Goal: Complete application form

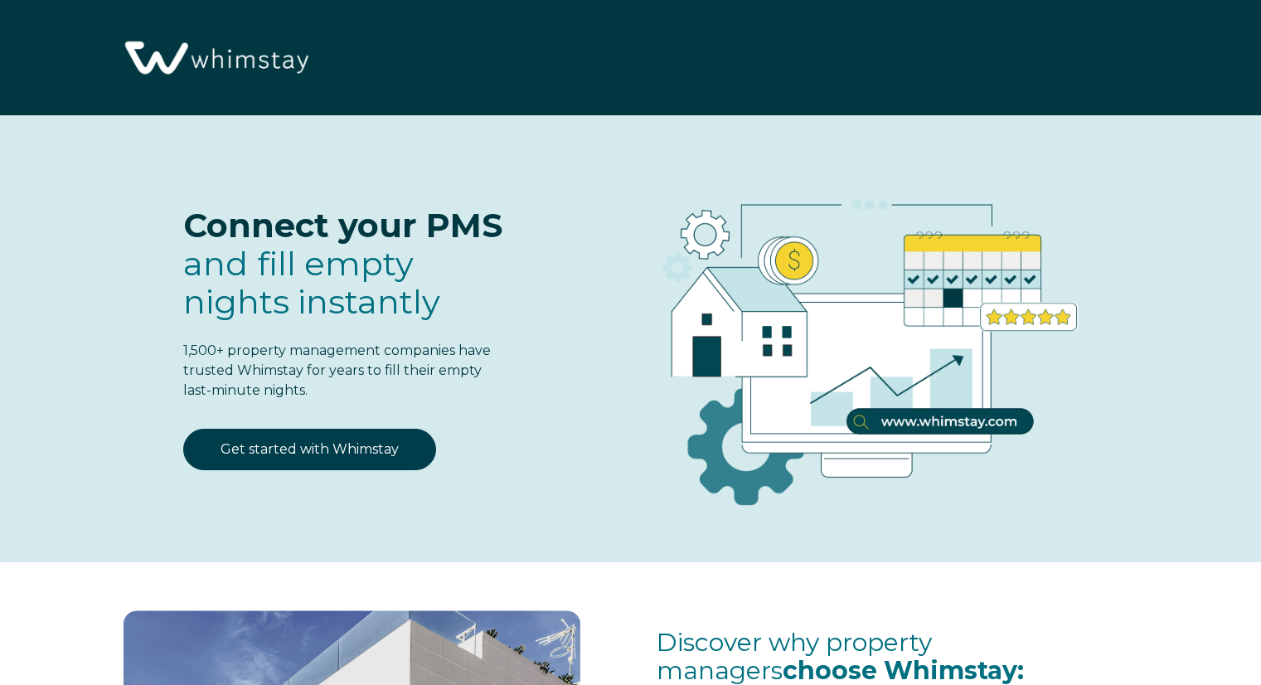
select select "GB"
select select "Standard"
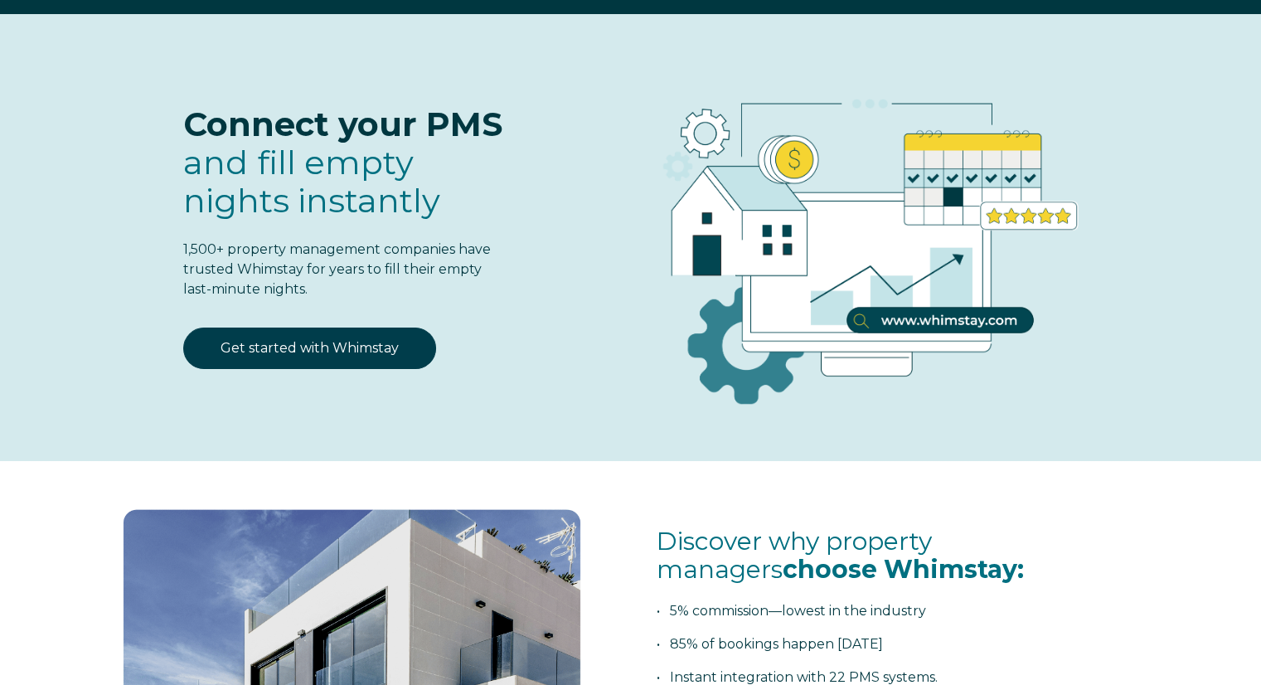
scroll to position [83, 0]
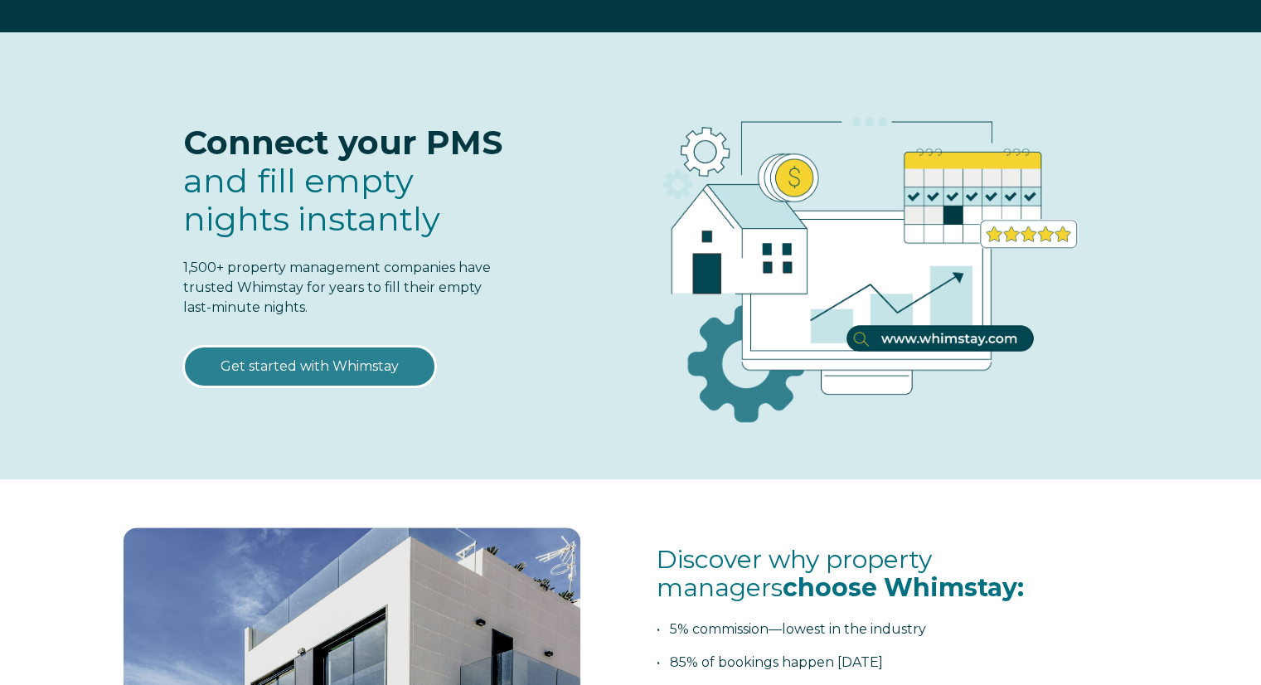
click at [346, 363] on link "Get started with Whimstay" at bounding box center [309, 366] width 253 height 41
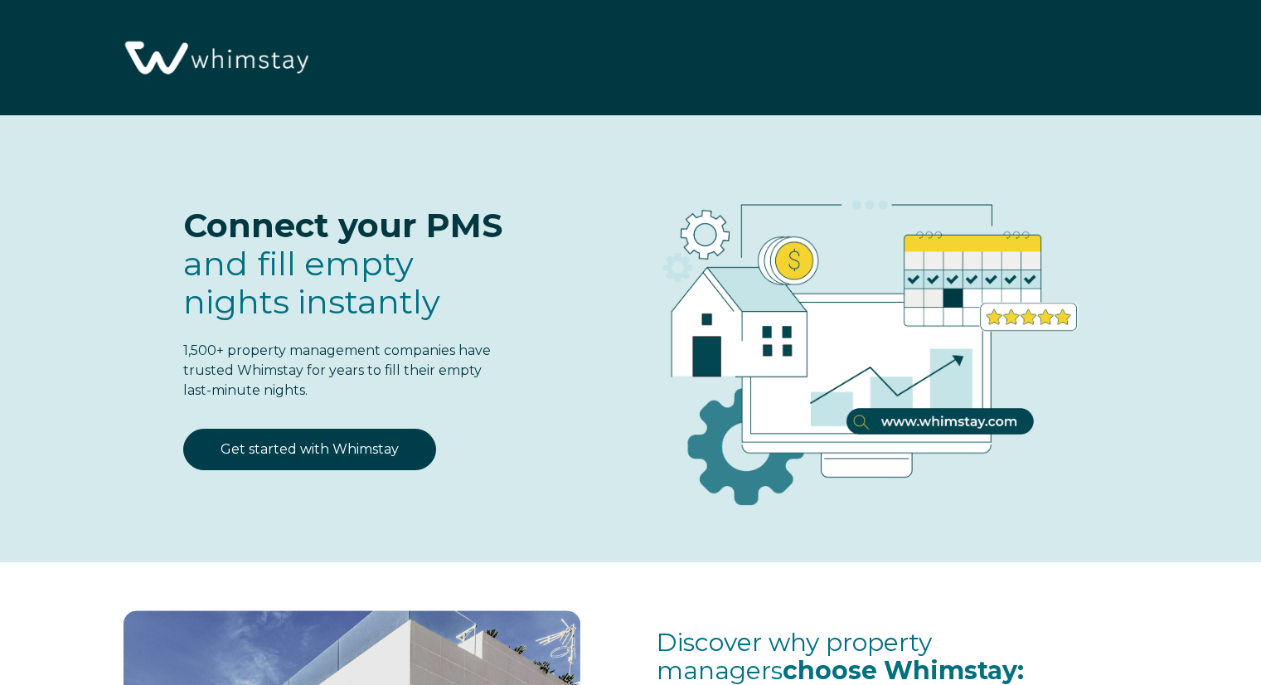
scroll to position [2049, 0]
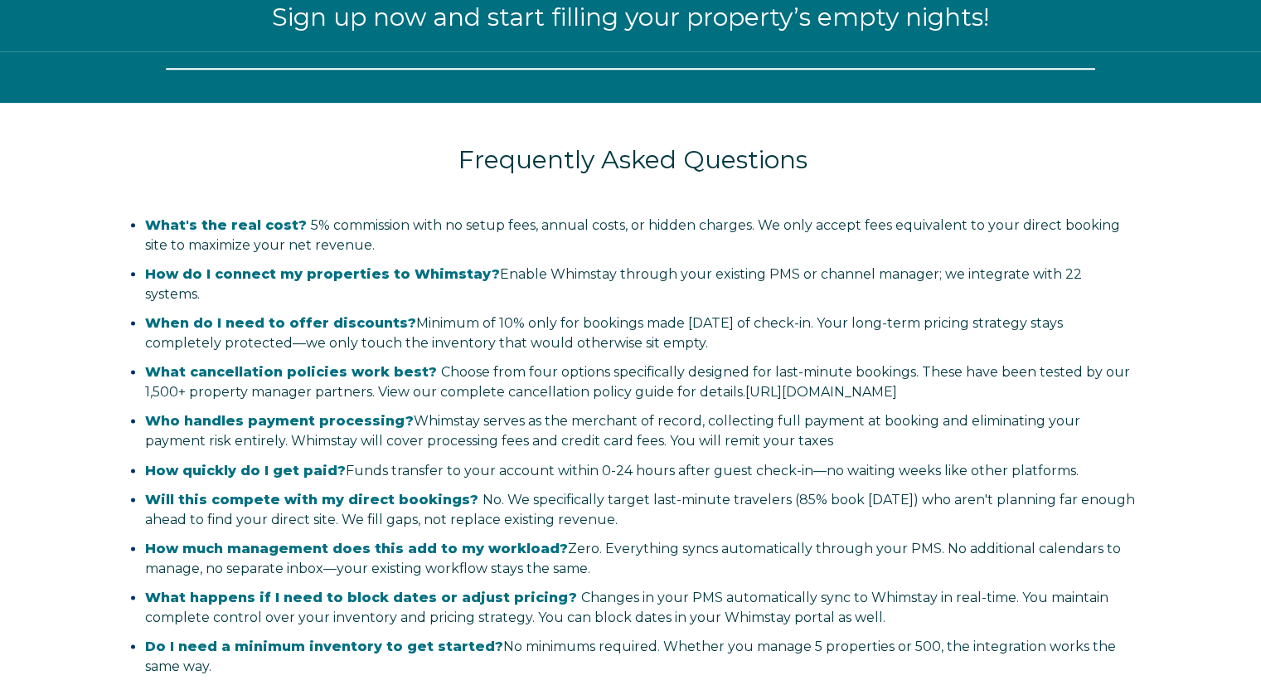
select select "GB"
select select "Standard"
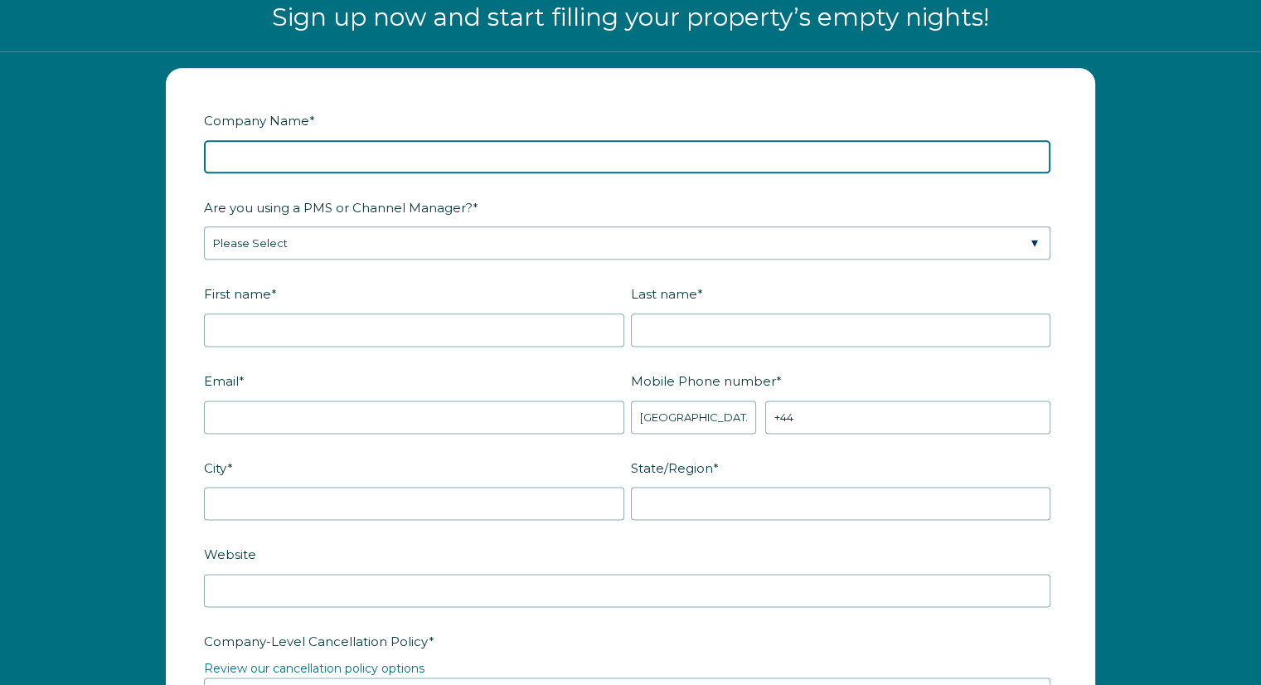
click at [617, 151] on input "Company Name *" at bounding box center [627, 156] width 846 height 33
type input "Co-Host Success Ltd"
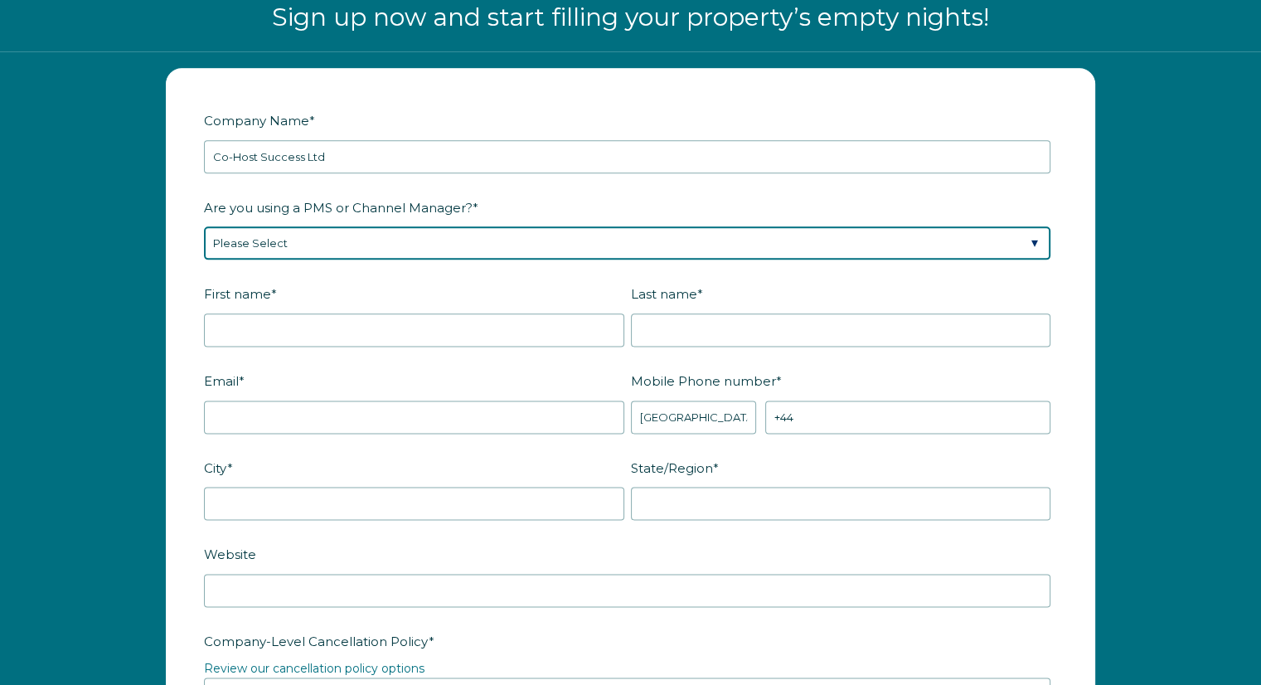
click at [593, 233] on select "Please Select Barefoot BookingPal Boost Brightside CiiRUS Escapia Guesty Hostaw…" at bounding box center [627, 242] width 846 height 33
select select "Lodgify"
click at [204, 226] on select "Please Select Barefoot BookingPal Boost Brightside CiiRUS Escapia Guesty Hostaw…" at bounding box center [627, 242] width 846 height 33
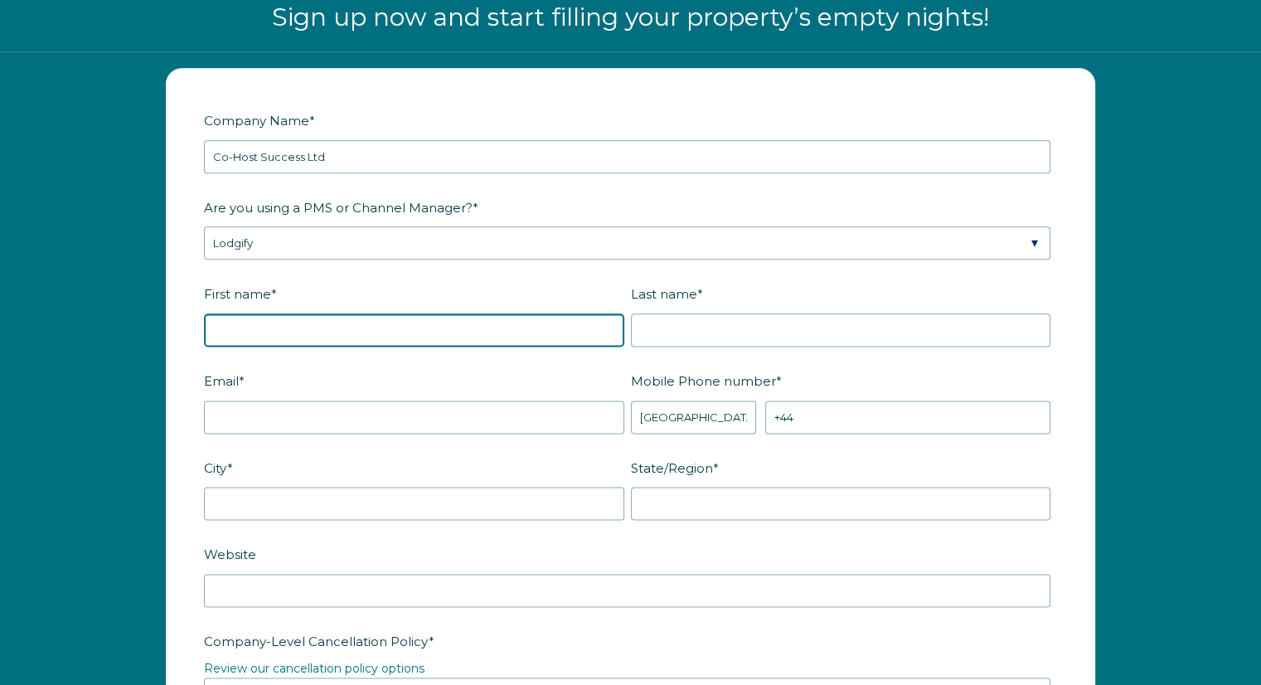
drag, startPoint x: 372, startPoint y: 334, endPoint x: 368, endPoint y: 341, distance: 8.5
click at [372, 334] on input "First name *" at bounding box center [414, 329] width 420 height 33
type input "Suja"
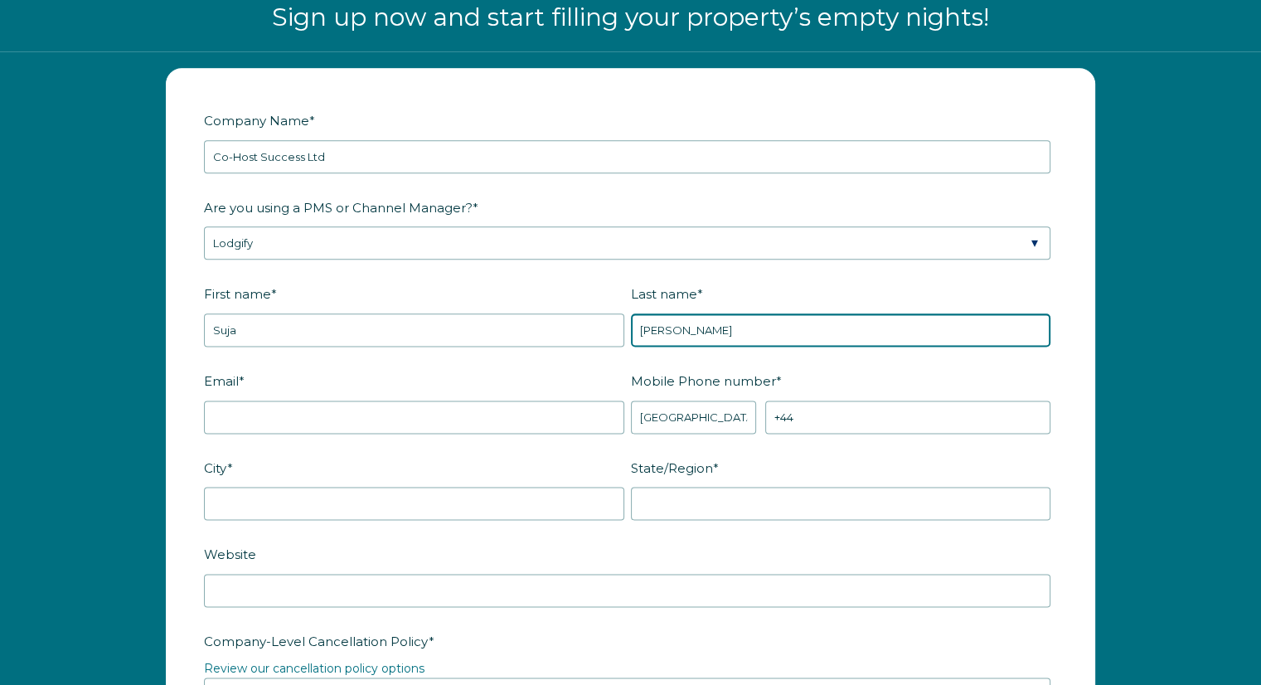
type input "[PERSON_NAME]"
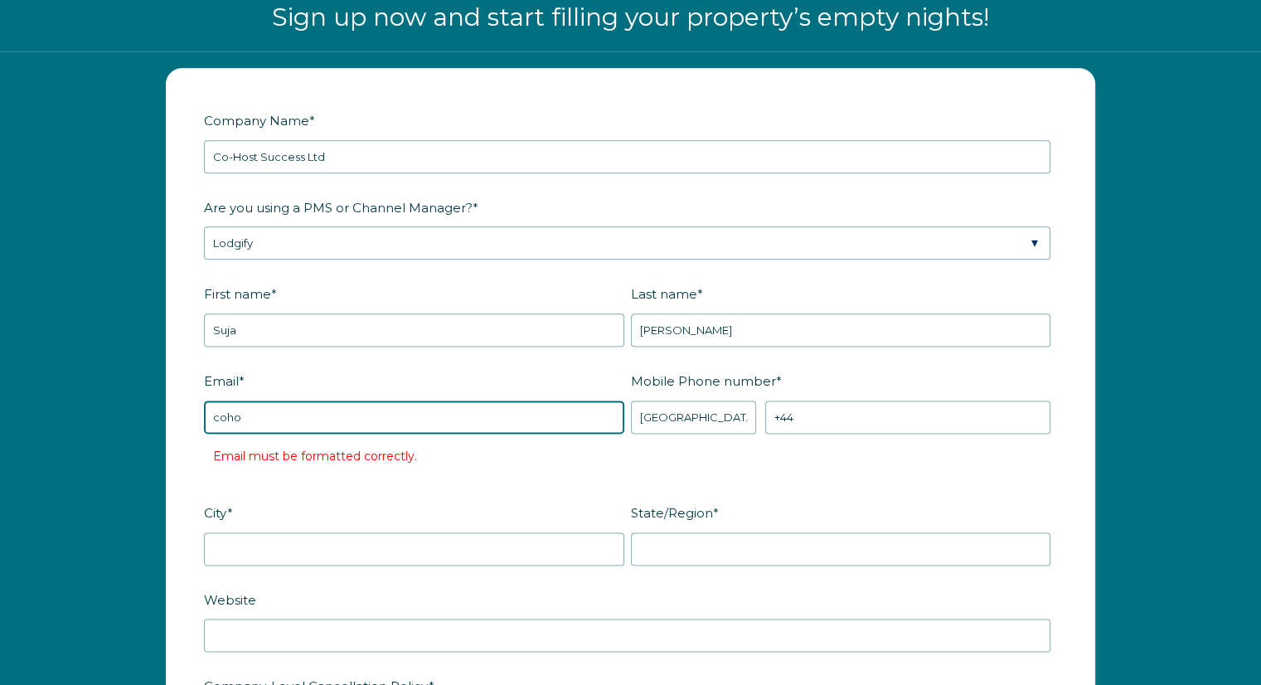
type input "[EMAIL_ADDRESS][DOMAIN_NAME]"
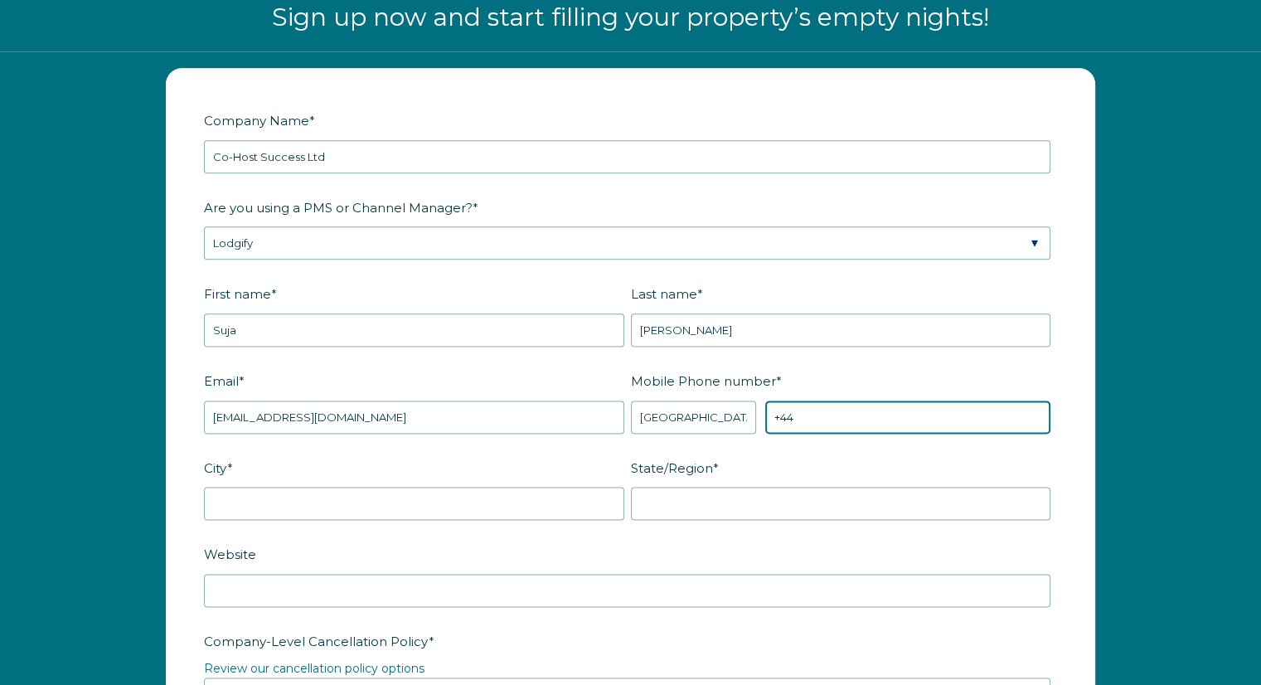
click at [810, 416] on input "+44" at bounding box center [907, 416] width 285 height 33
type input "[PHONE_NUMBER]"
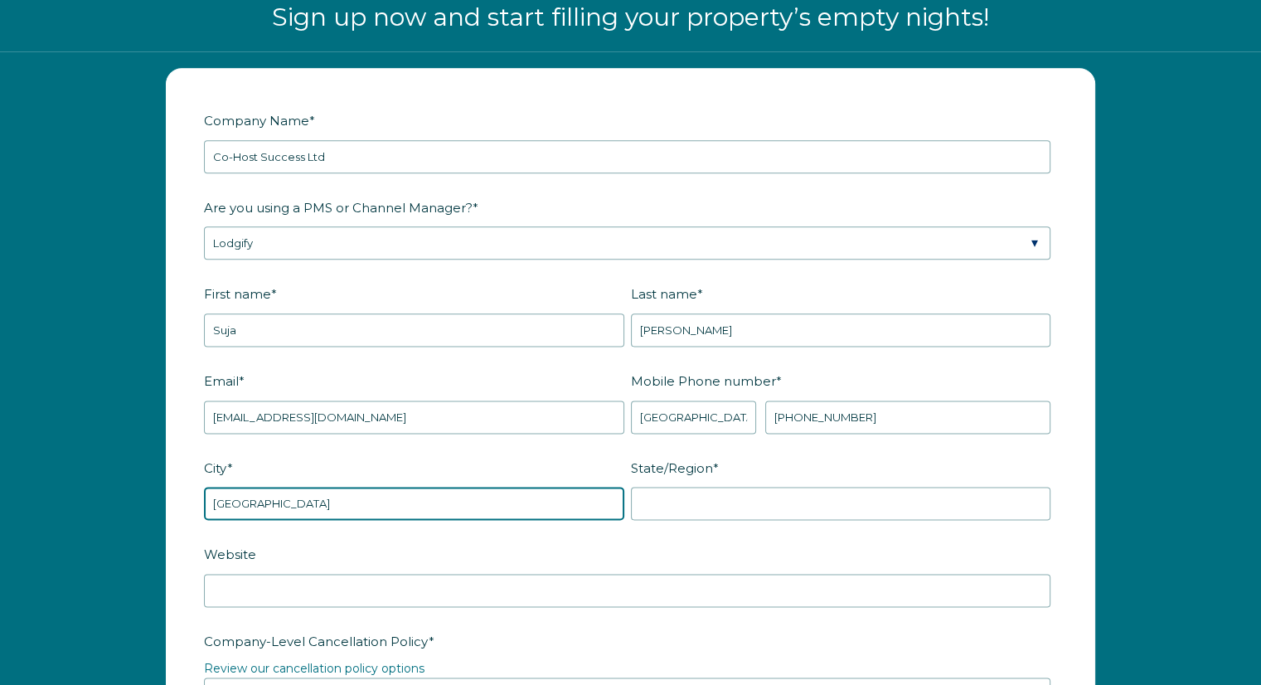
type input "[GEOGRAPHIC_DATA]"
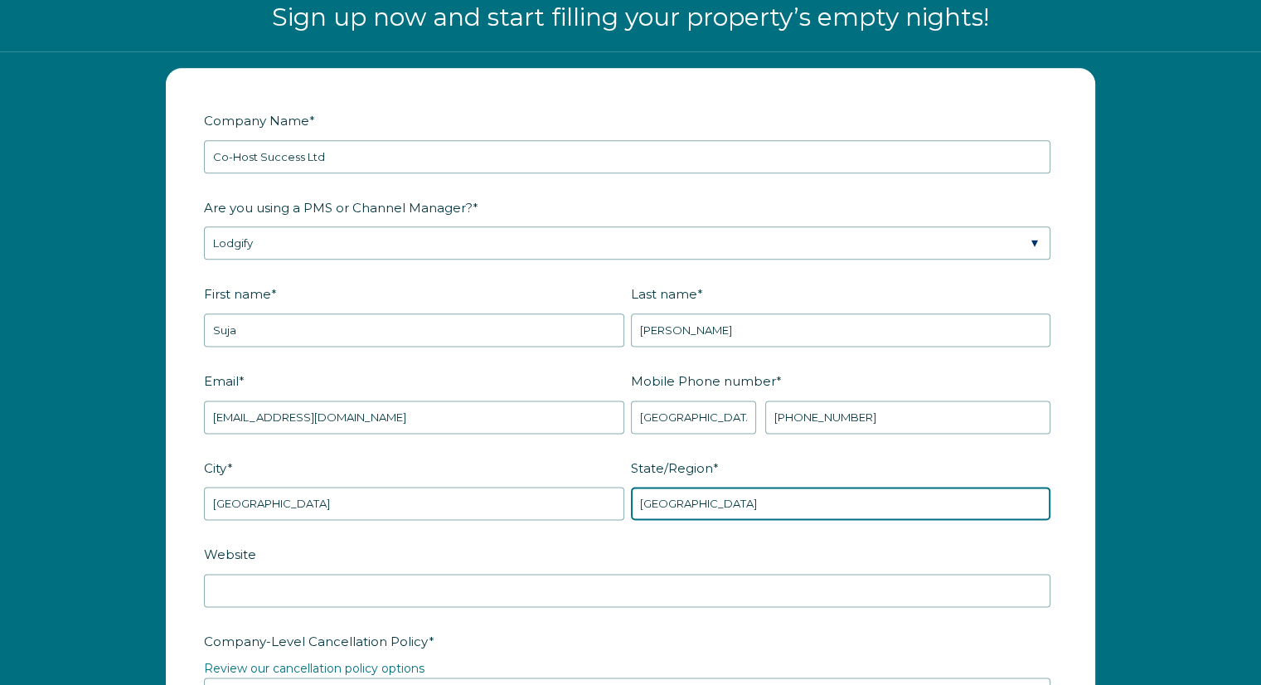
type input "[GEOGRAPHIC_DATA]"
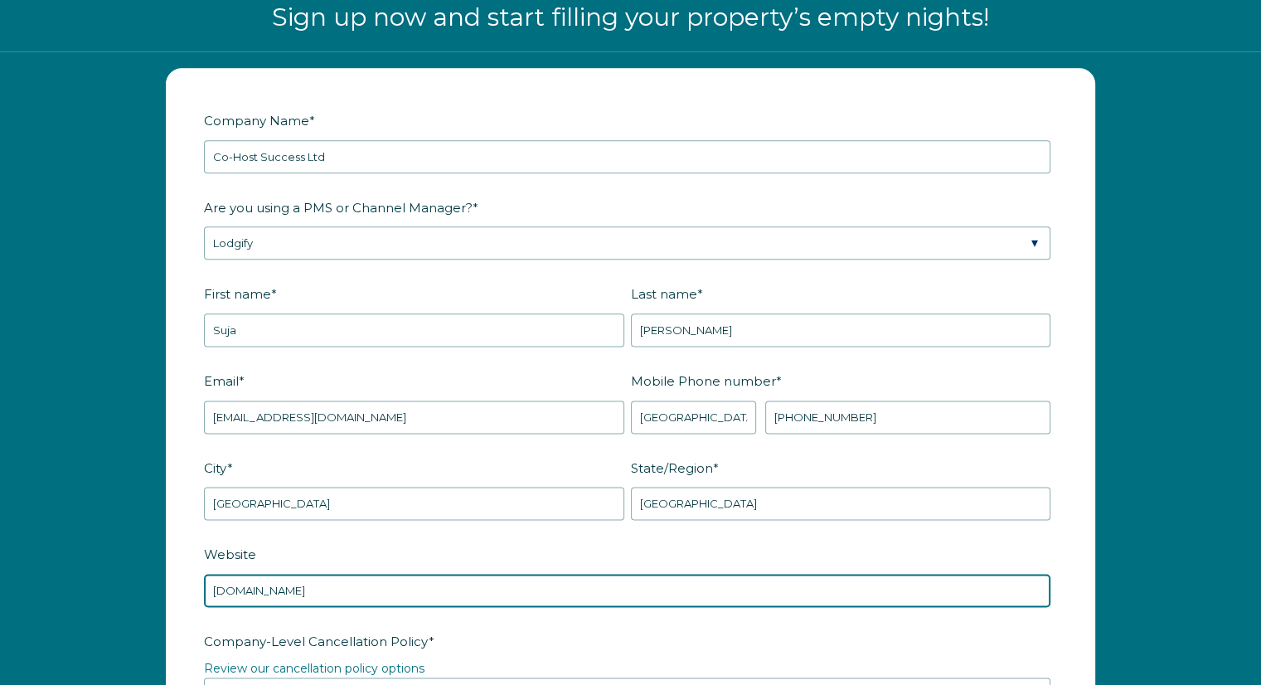
type input "[DOMAIN_NAME]"
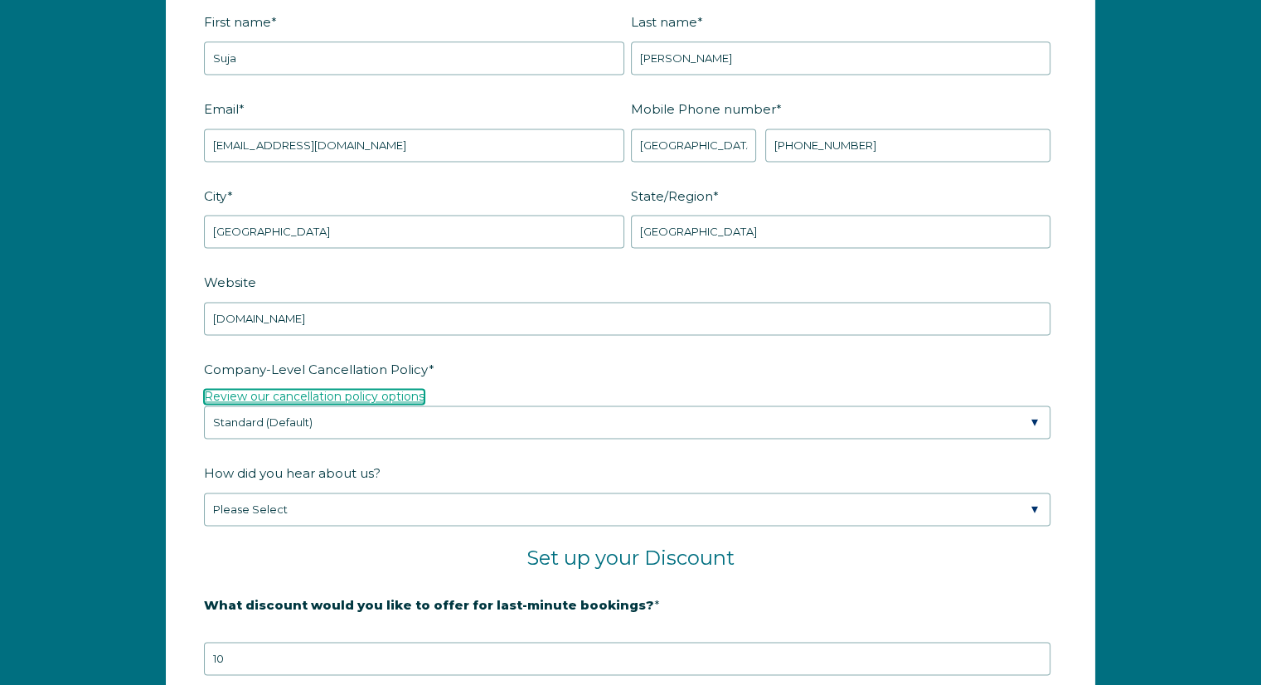
scroll to position [2380, 0]
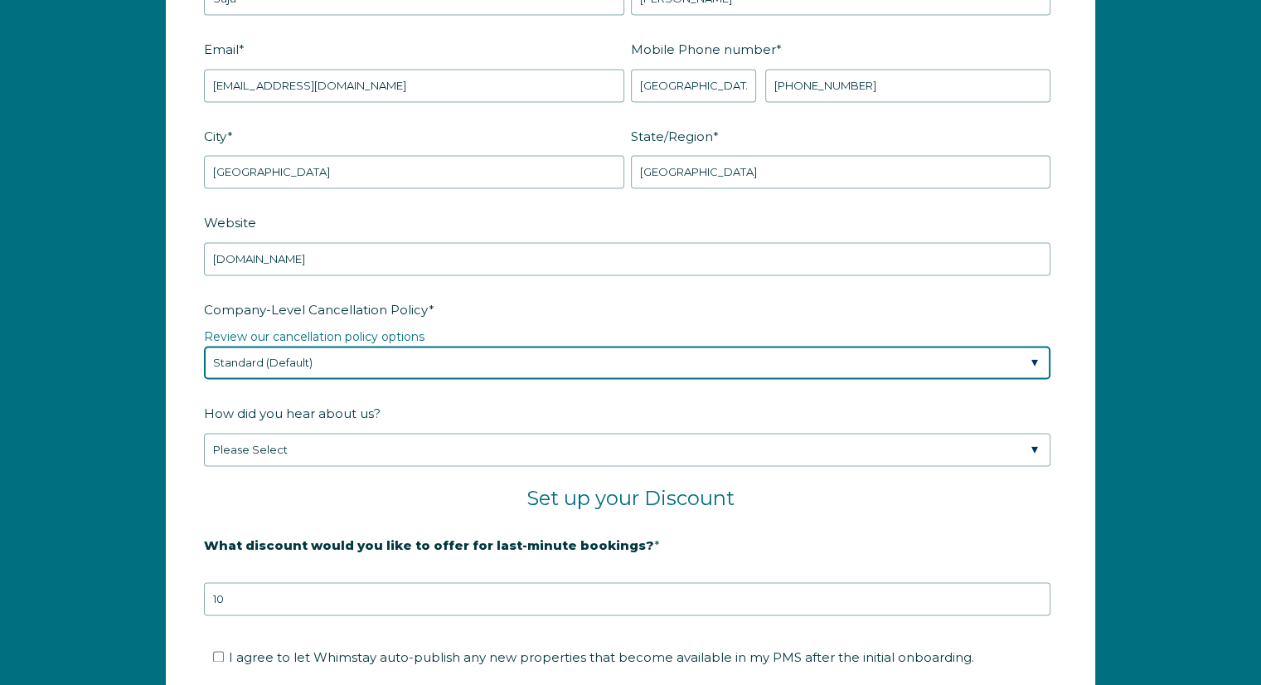
click at [520, 368] on select "Please Select Partial Standard (Default) Moderate Strict" at bounding box center [627, 362] width 846 height 33
select select "Moderate"
click at [204, 346] on select "Please Select Partial Standard (Default) Moderate Strict" at bounding box center [627, 362] width 846 height 33
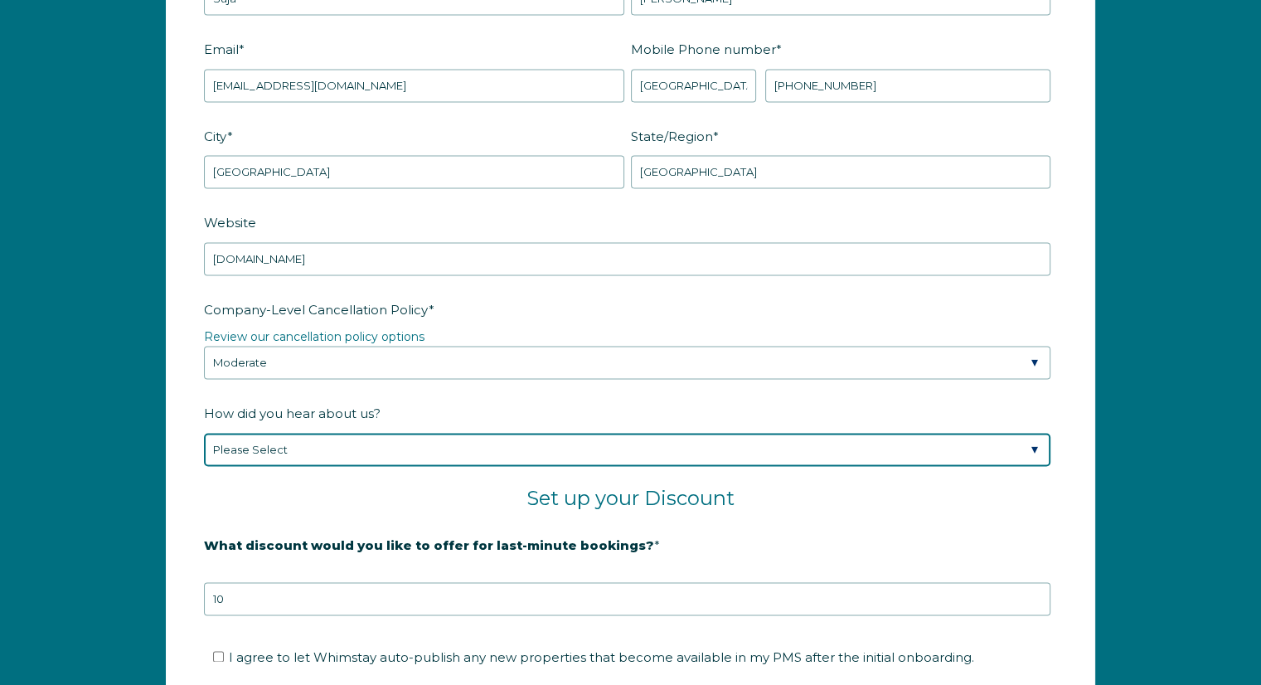
click at [459, 439] on select "Please Select Found Whimstay through a Google search Spoke to a Whimstay salesp…" at bounding box center [627, 449] width 846 height 33
select select "Other"
click at [204, 433] on select "Please Select Found Whimstay through a Google search Spoke to a Whimstay salesp…" at bounding box center [627, 449] width 846 height 33
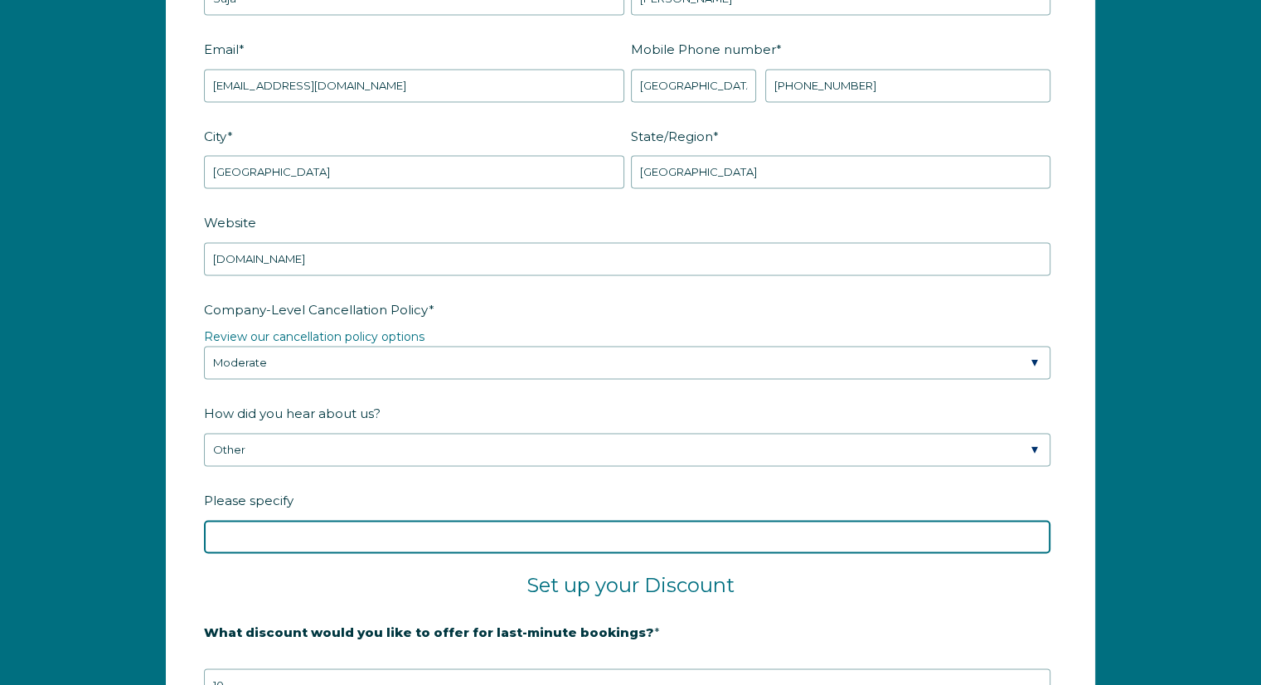
click at [351, 530] on input "Please specify" at bounding box center [627, 536] width 846 height 33
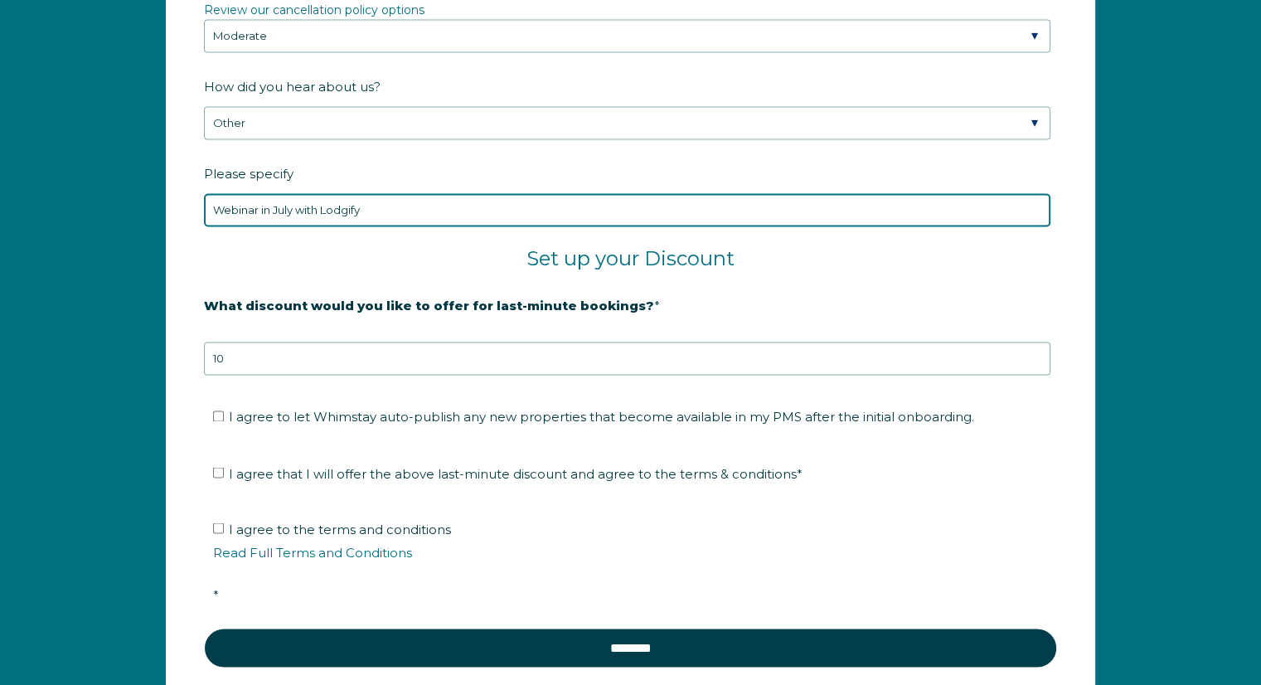
scroll to position [2795, 0]
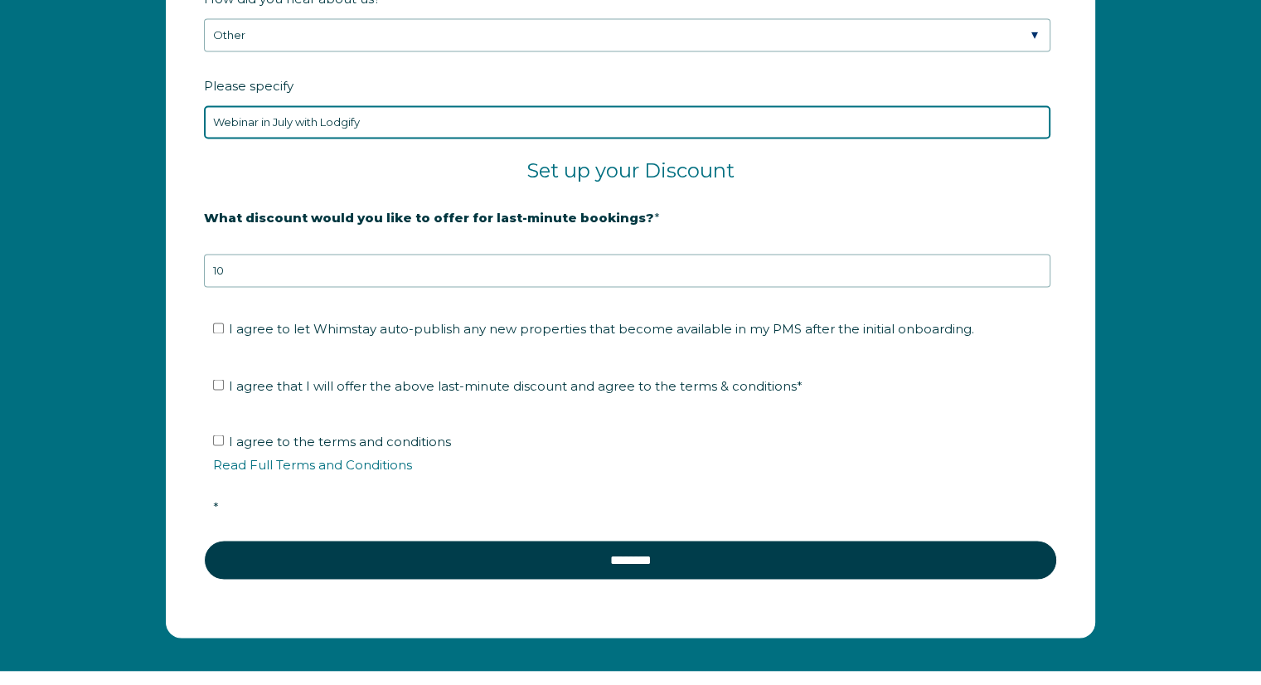
type input "Webinar in July with Lodgify"
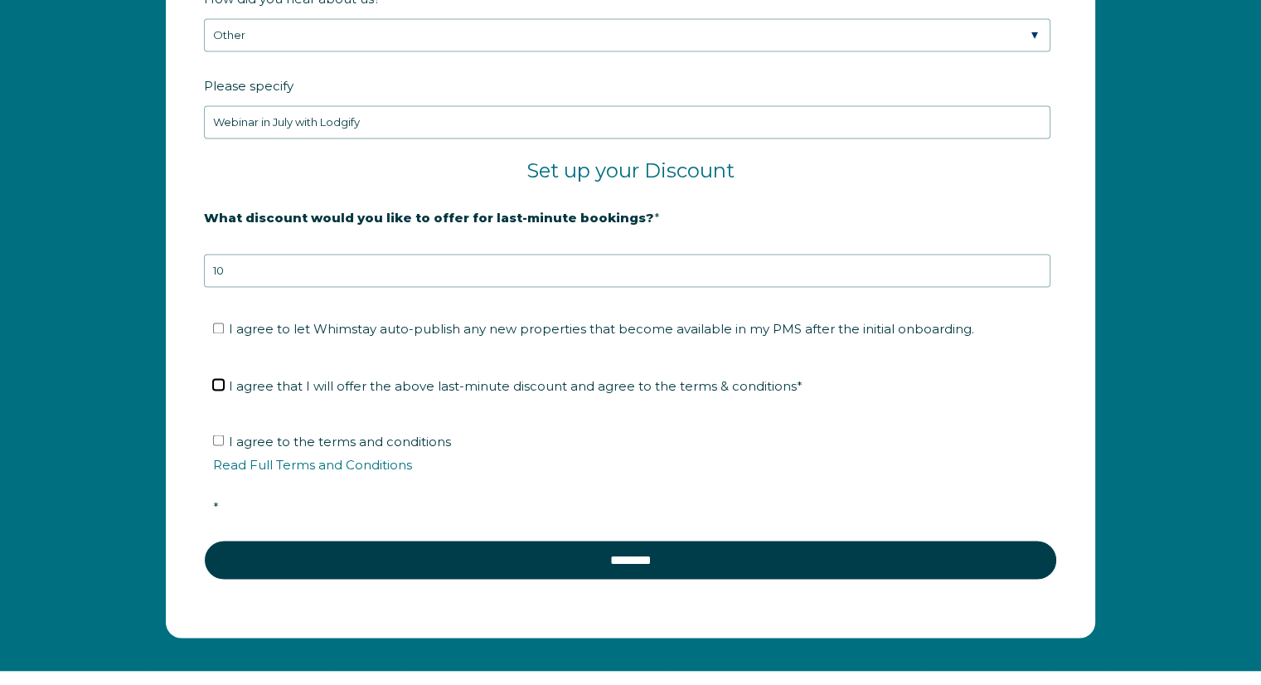
click at [216, 379] on input "I agree that I will offer the above last-minute discount and agree to the terms…" at bounding box center [218, 384] width 11 height 11
checkbox input "true"
click at [215, 434] on input "I agree to the terms and conditions Read Full Terms and Conditions *" at bounding box center [218, 439] width 11 height 11
checkbox input "true"
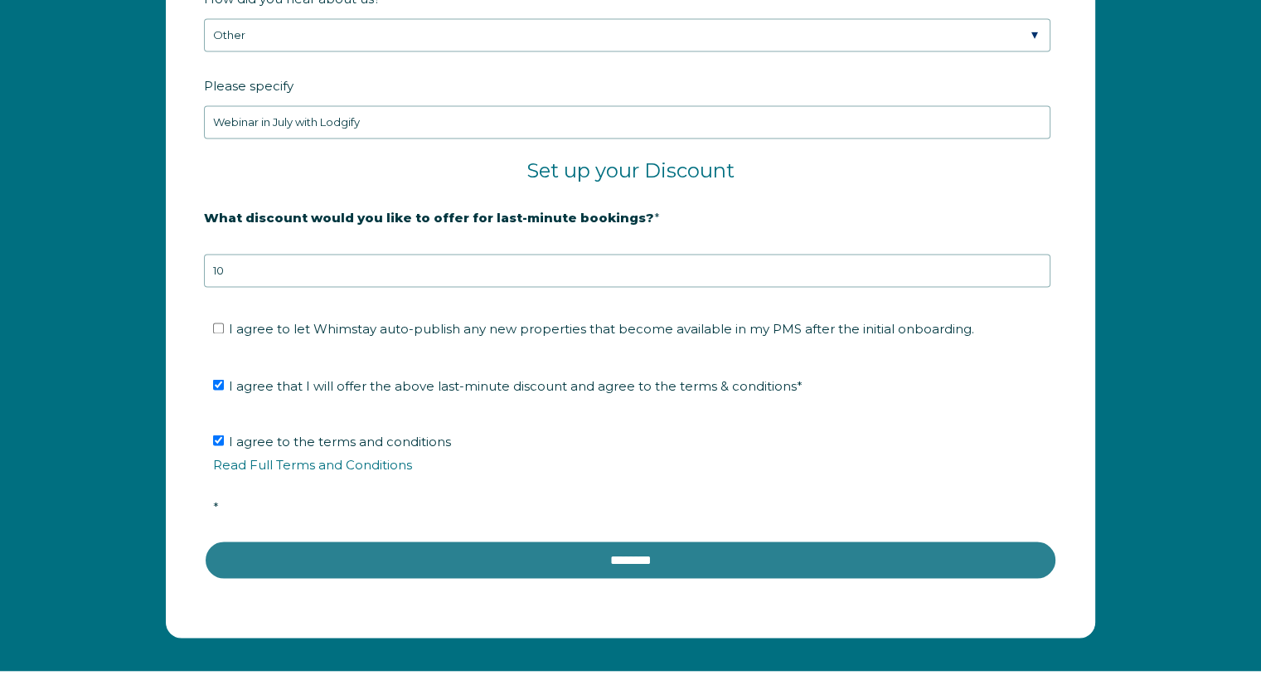
click at [497, 543] on input "********" at bounding box center [630, 560] width 853 height 40
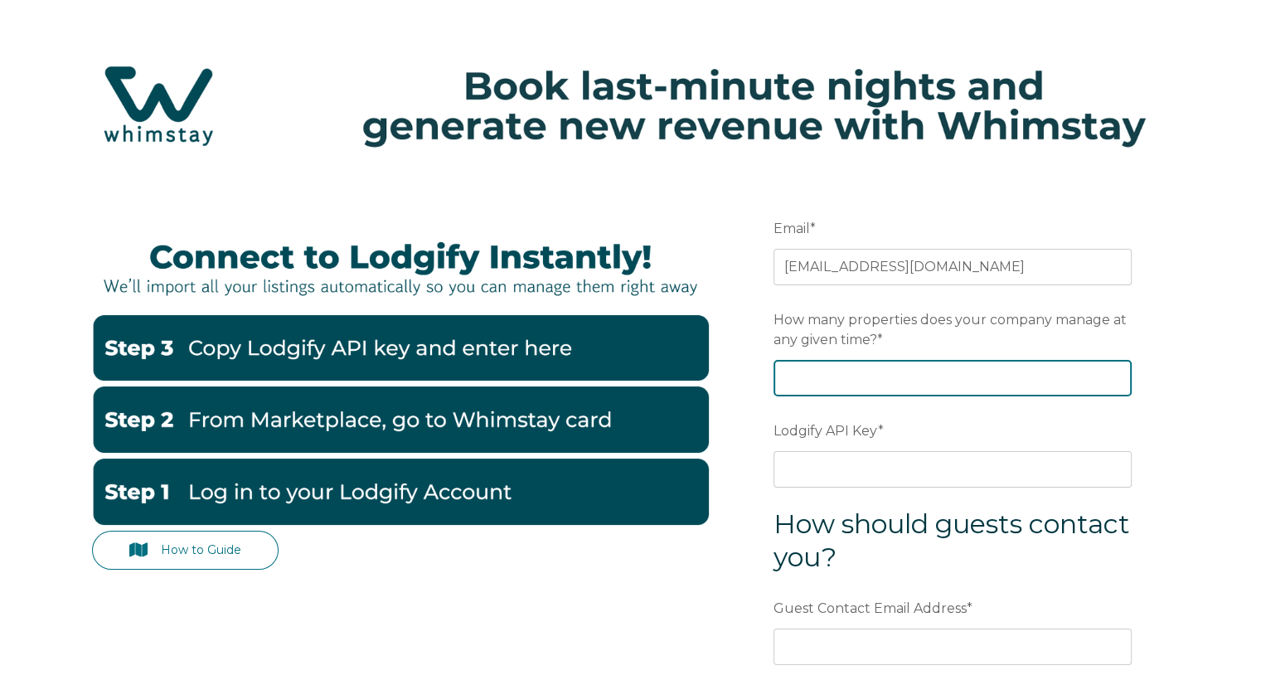
click at [988, 369] on input "How many properties does your company manage at any given time? *" at bounding box center [952, 378] width 358 height 36
type input "1"
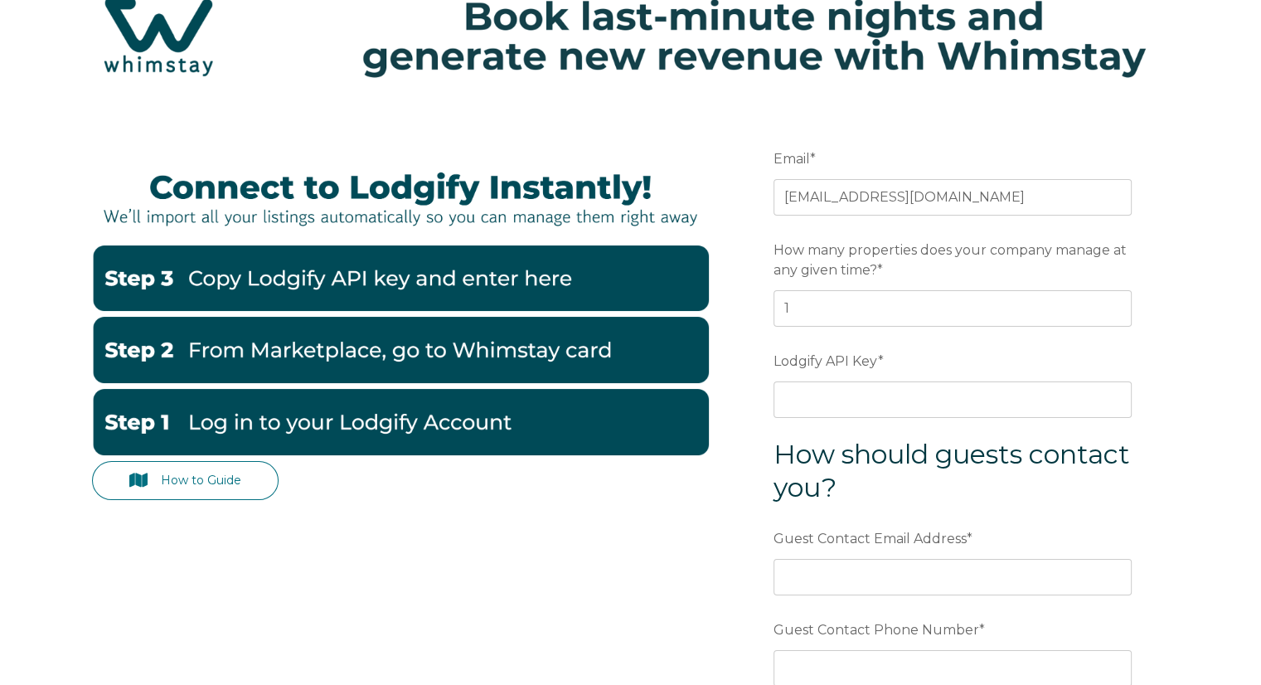
scroll to position [166, 0]
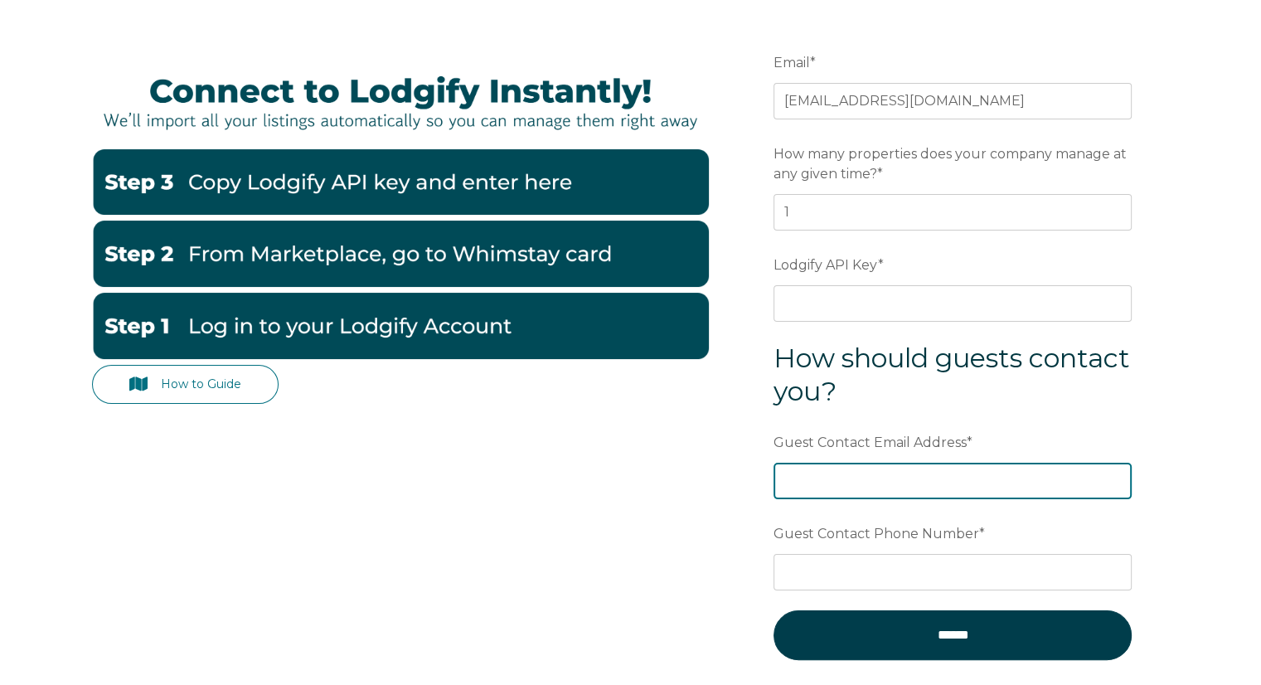
click at [926, 477] on input "Guest Contact Email Address *" at bounding box center [952, 480] width 358 height 36
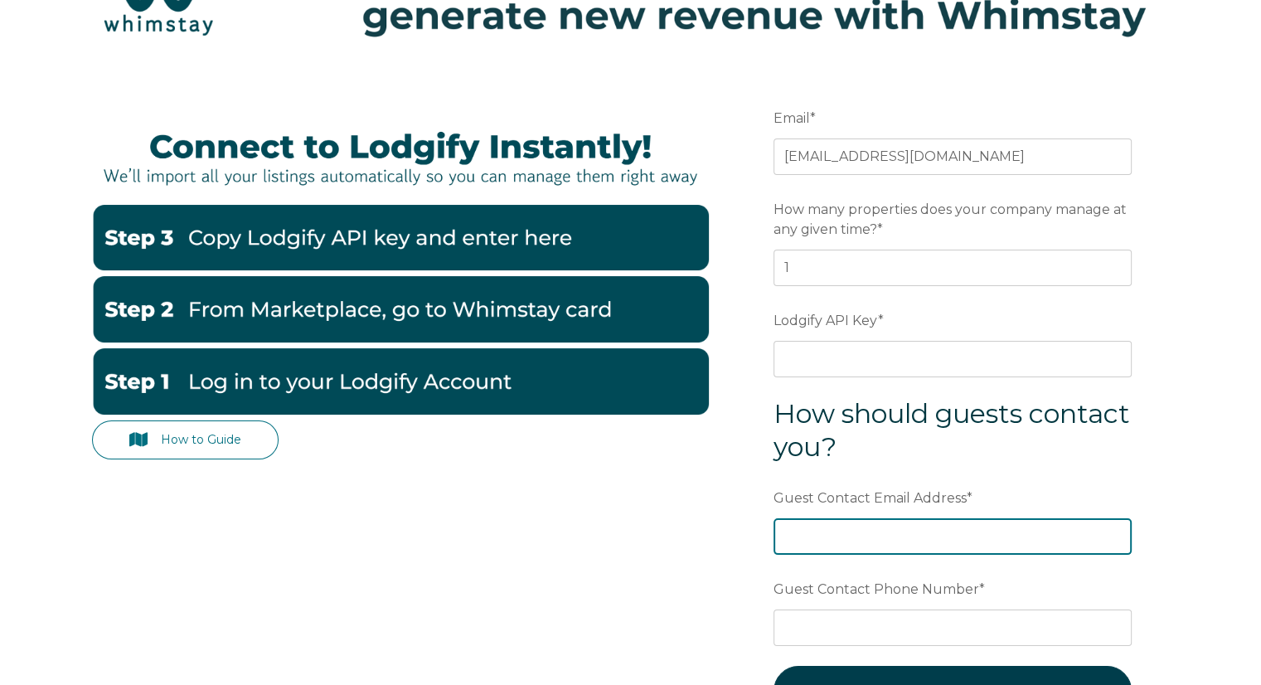
scroll to position [83, 0]
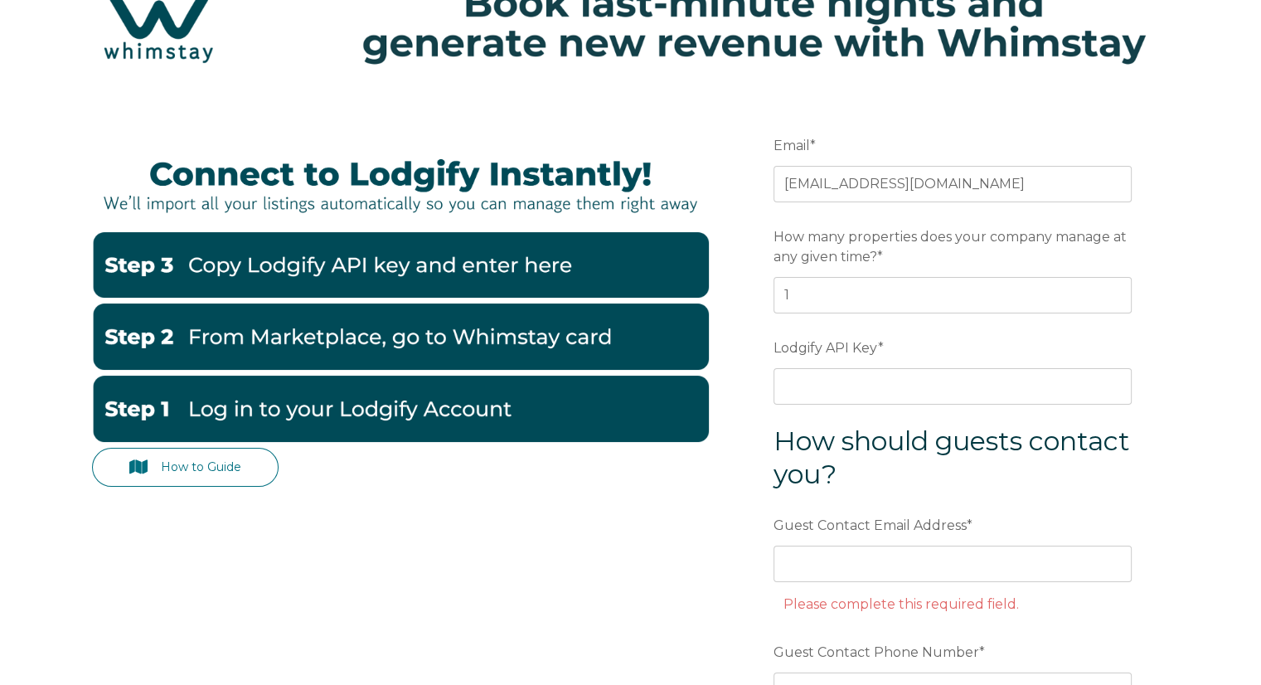
click at [73, 622] on div "How to Guide Email * cohostsuccess@gmail.com Preferred language SDR How many pr…" at bounding box center [630, 498] width 1261 height 809
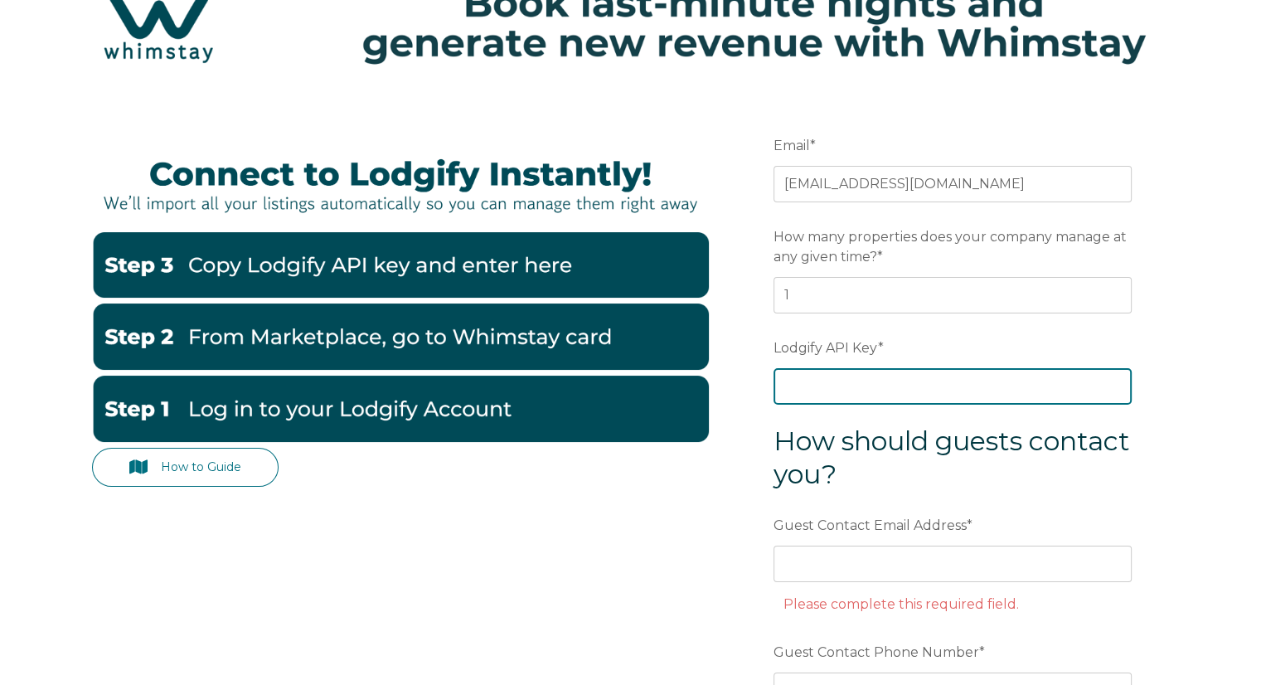
drag, startPoint x: 869, startPoint y: 382, endPoint x: 864, endPoint y: 458, distance: 76.4
click at [869, 385] on input "Lodgify API Key *" at bounding box center [952, 386] width 358 height 36
paste input "dU6oU4WLHwcn18i3/Ook0dHozMgM+vzYRRqnE2KpfqbW6SI/D6/fs8gdZrAwou0N"
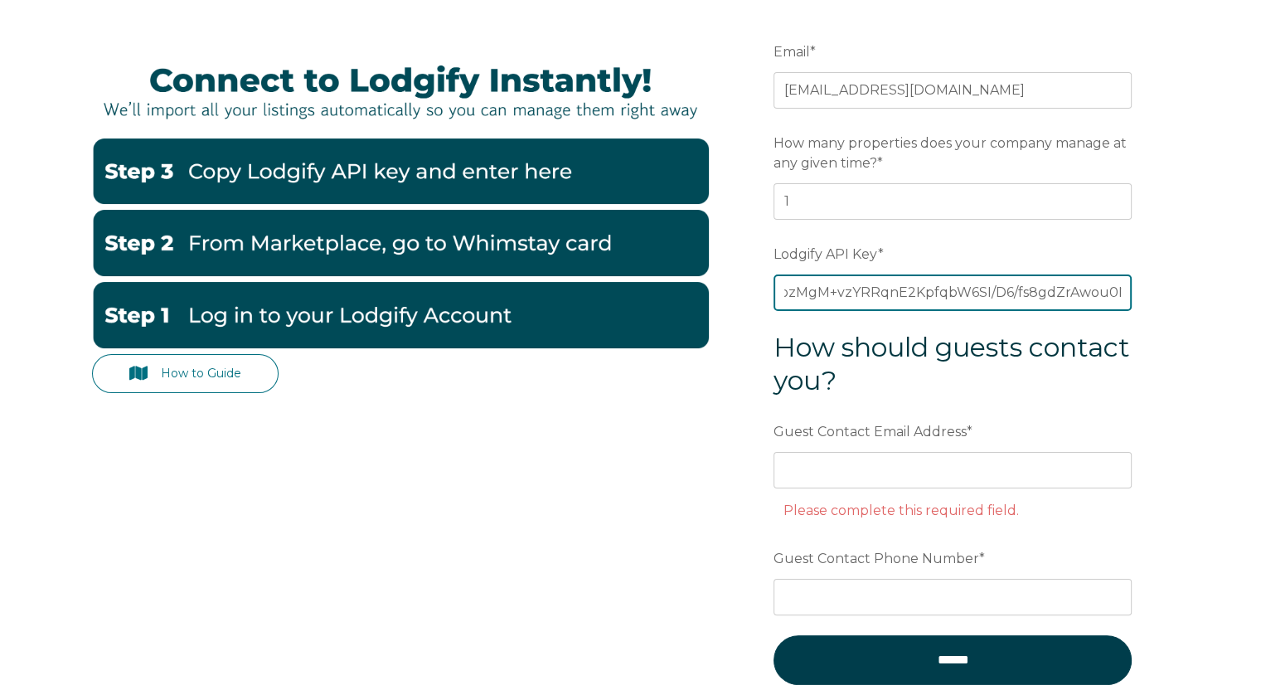
scroll to position [249, 0]
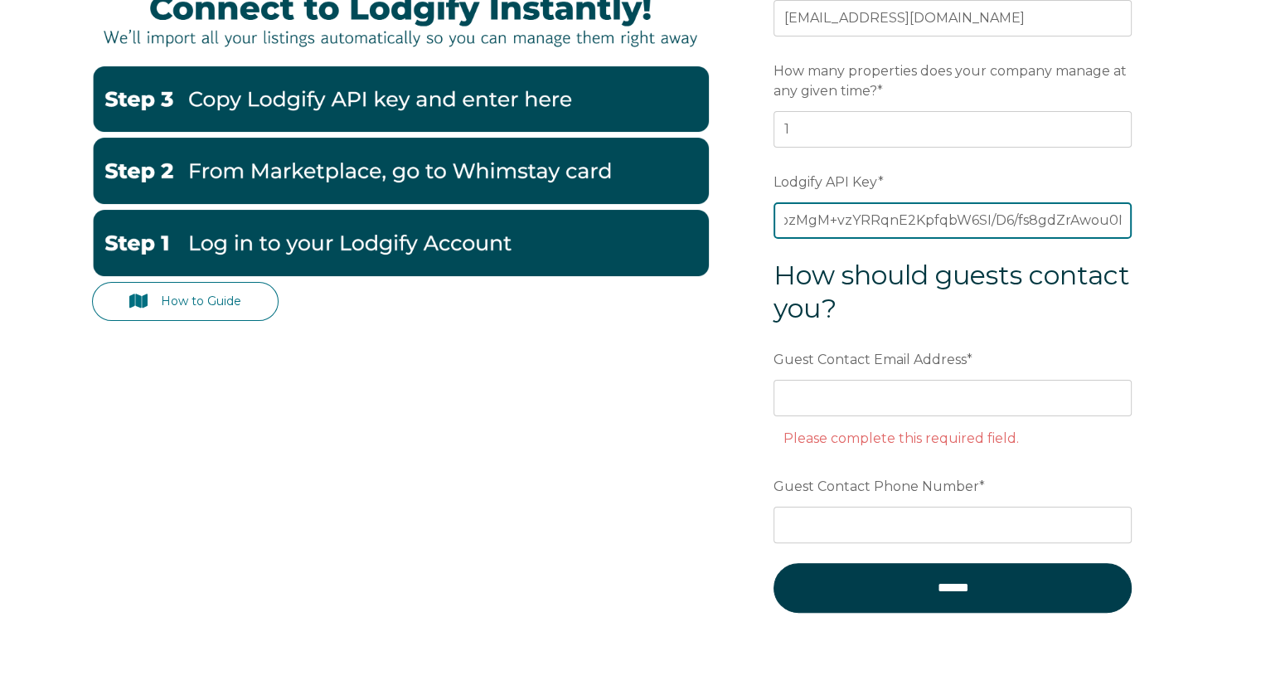
type input "dU6oU4WLHwcn18i3/Ook0dHozMgM+vzYRRqnE2KpfqbW6SI/D6/fs8gdZrAwou0N"
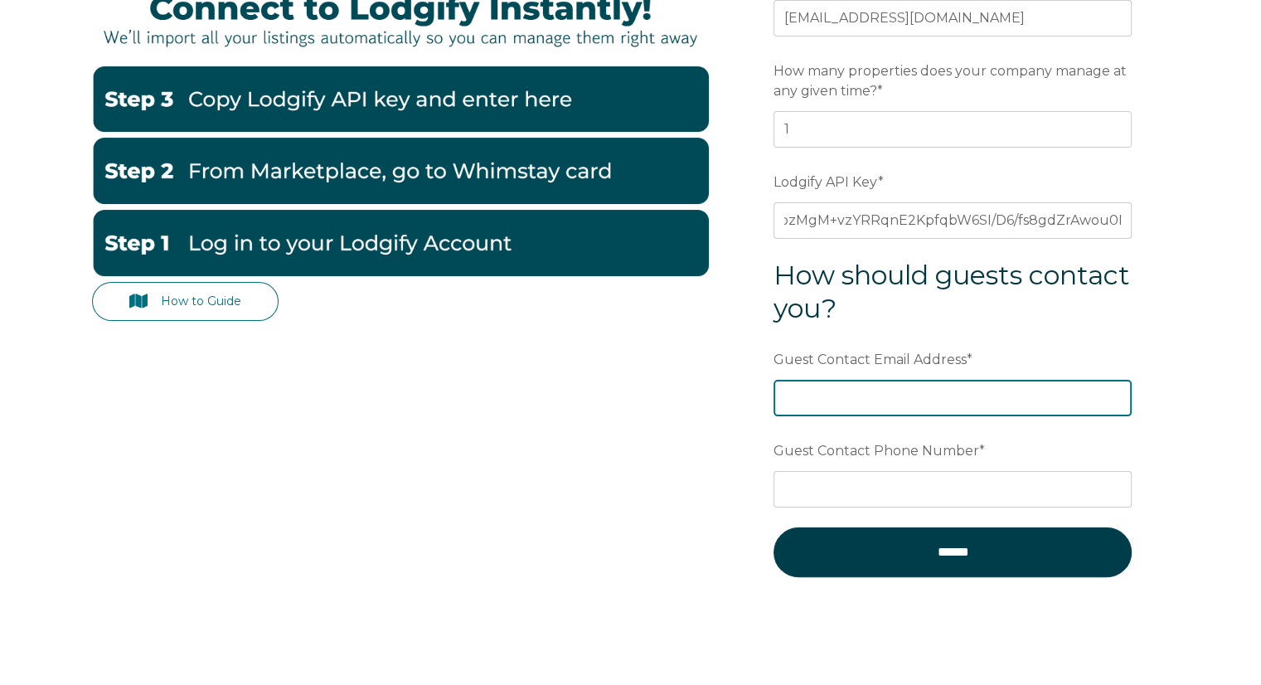
scroll to position [0, 0]
click at [860, 405] on input "Guest Contact Email Address *" at bounding box center [952, 398] width 358 height 36
type input "[EMAIL_ADDRESS][DOMAIN_NAME]"
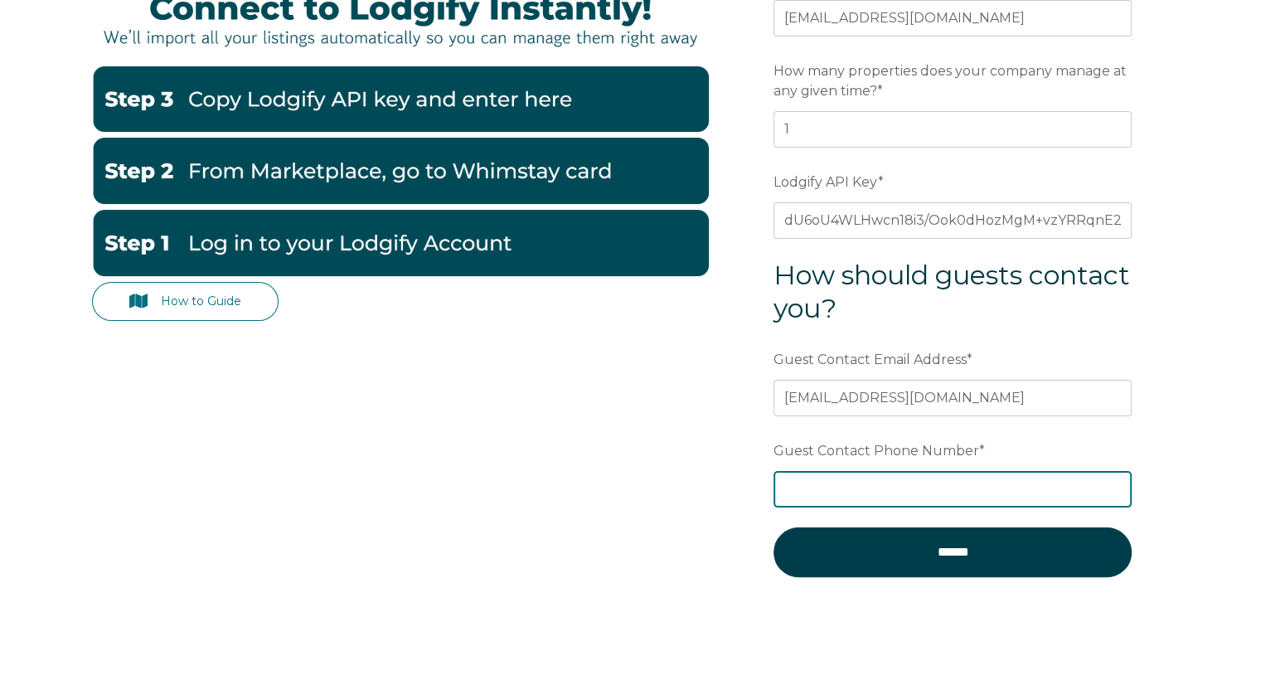
click at [845, 475] on input "Guest Contact Phone Number *" at bounding box center [952, 489] width 358 height 36
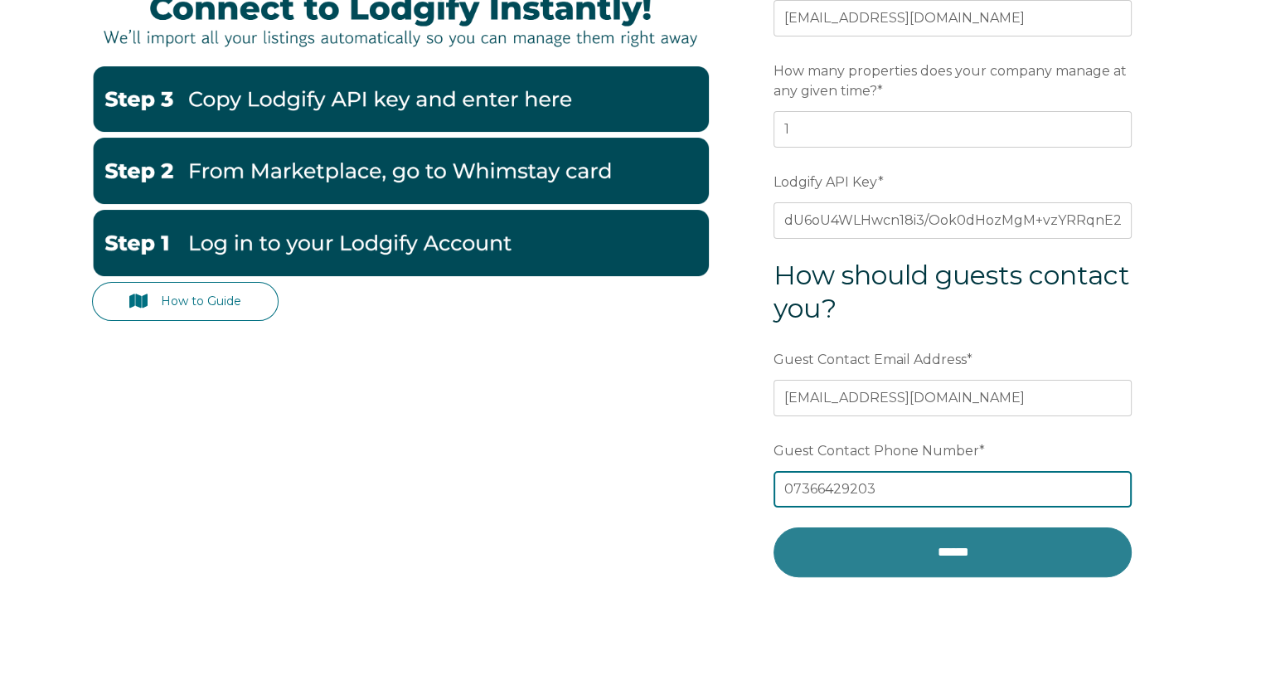
type input "07366429203"
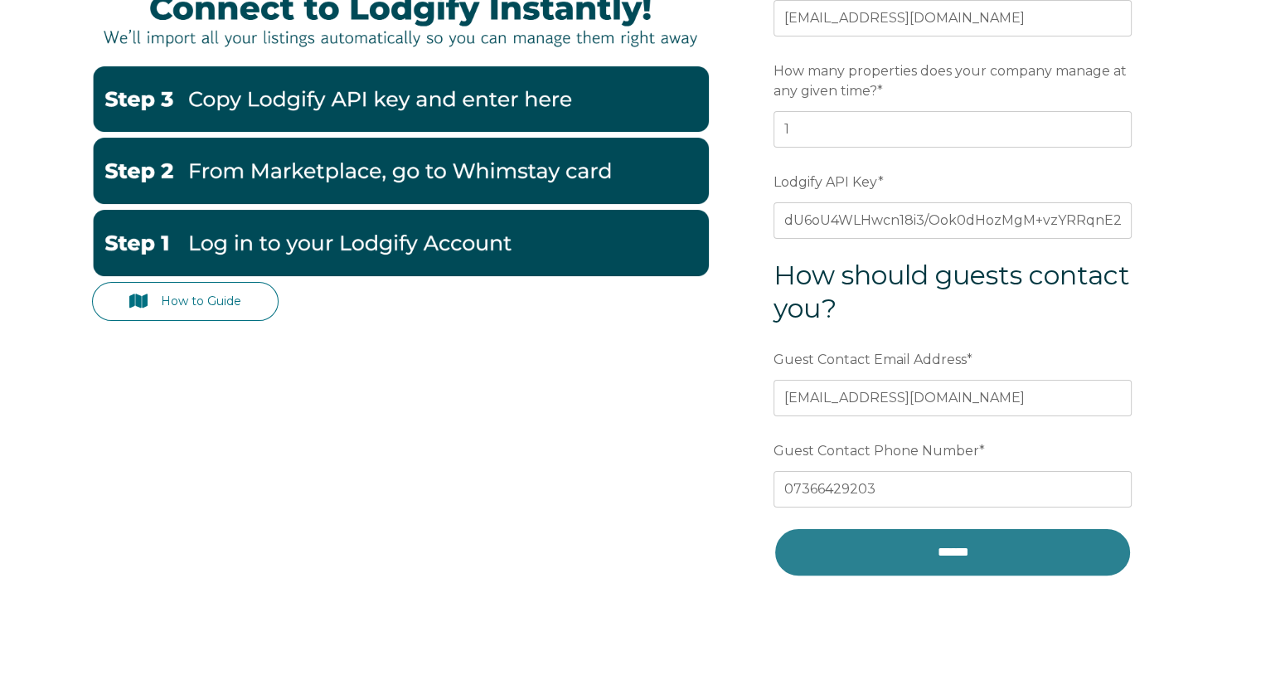
click at [1017, 561] on input "******" at bounding box center [952, 552] width 358 height 50
click at [937, 561] on input "******" at bounding box center [952, 552] width 358 height 50
click at [969, 554] on input "******" at bounding box center [952, 552] width 358 height 50
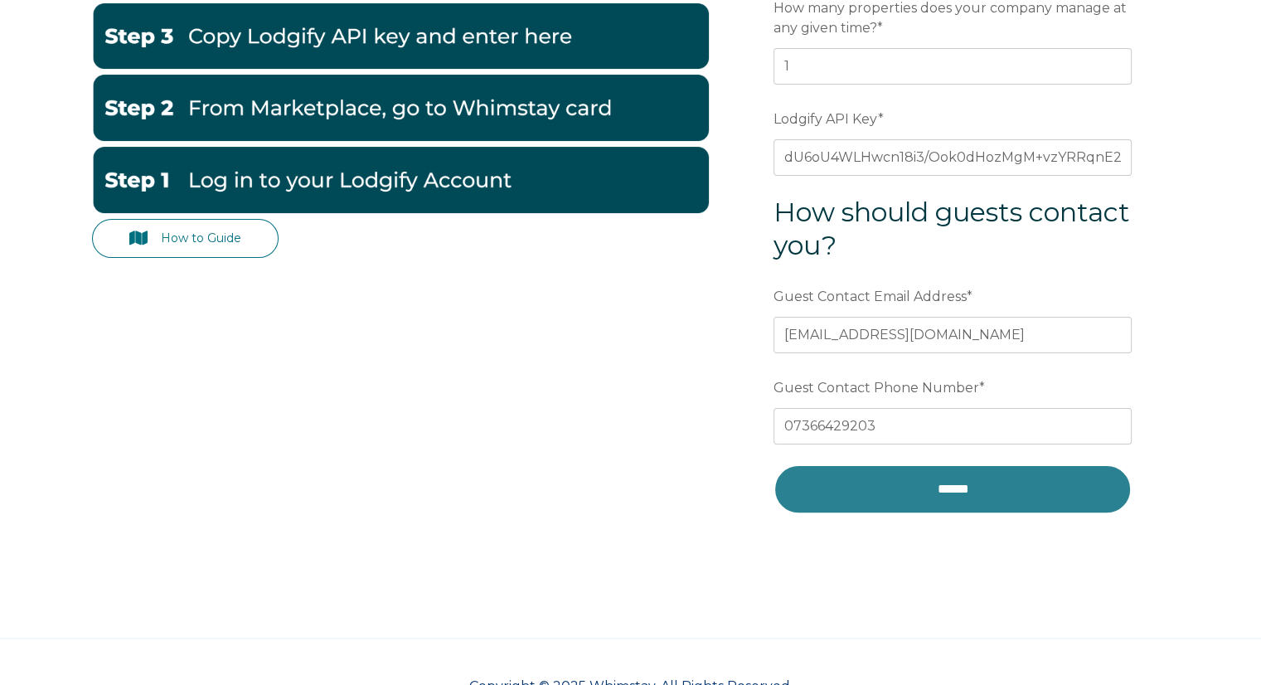
scroll to position [361, 0]
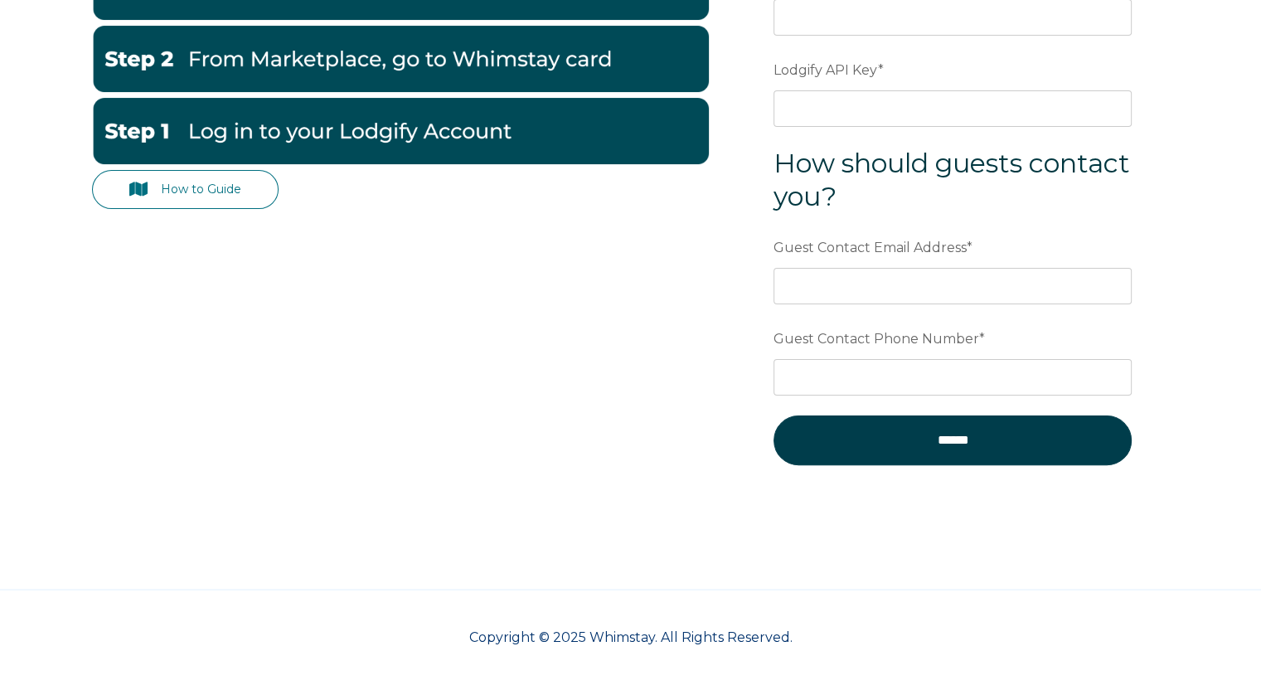
scroll to position [29, 0]
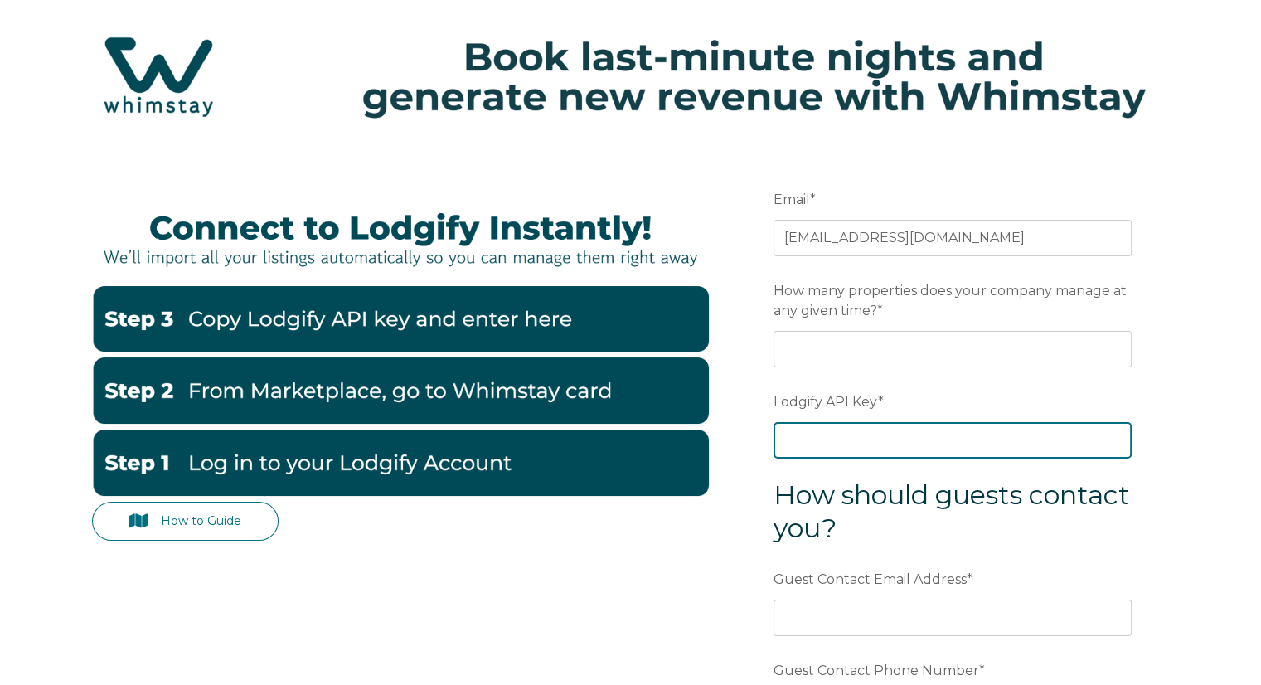
click at [859, 455] on input "Lodgify API Key *" at bounding box center [952, 440] width 358 height 36
paste input "dU6oU4WLHwcn18i3/Ook0dHozMgM+vzYRRqnE2KpfqbW6SI/D6/fs8gdZrAwou0N"
type input "dU6oU4WLHwcn18i3/Ook0dHozMgM+vzYRRqnE2KpfqbW6SI/D6/fs8gdZrAwou0N"
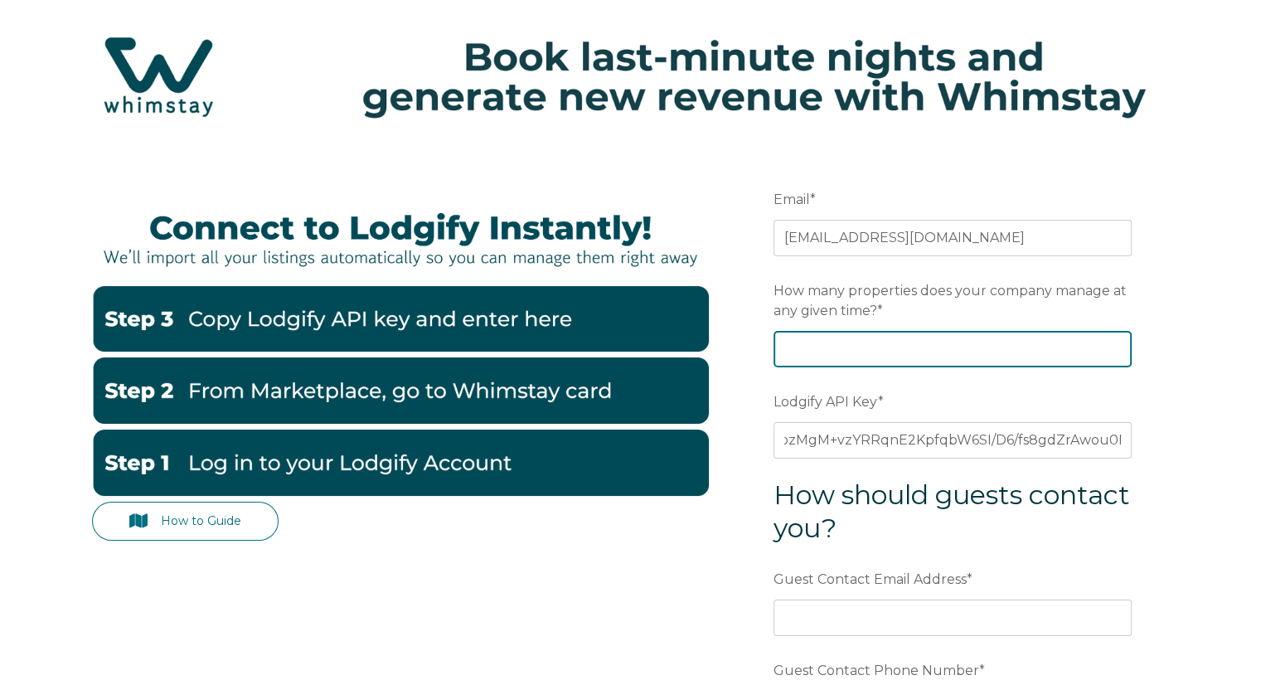
scroll to position [0, 0]
click at [855, 366] on input "How many properties does your company manage at any given time? *" at bounding box center [952, 349] width 358 height 36
type input "1"
click at [1112, 346] on input "1" at bounding box center [952, 349] width 358 height 36
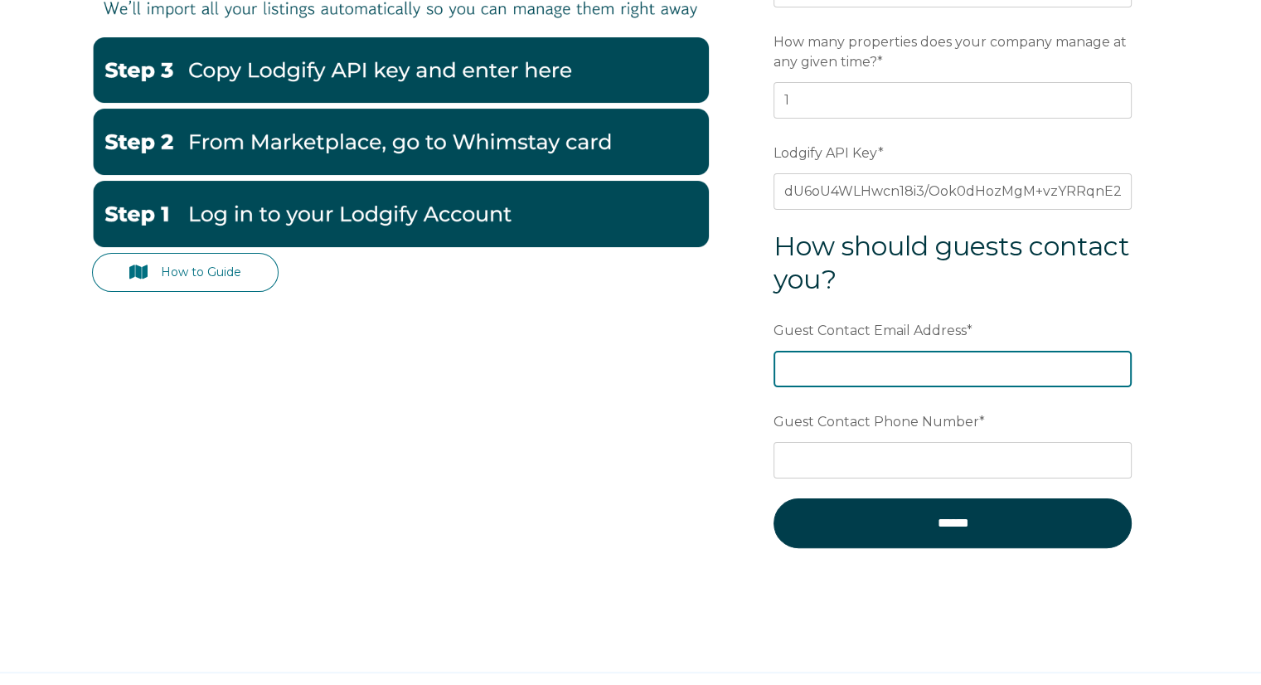
click at [958, 358] on input "Guest Contact Email Address *" at bounding box center [952, 369] width 358 height 36
type input "[EMAIL_ADDRESS][DOMAIN_NAME]"
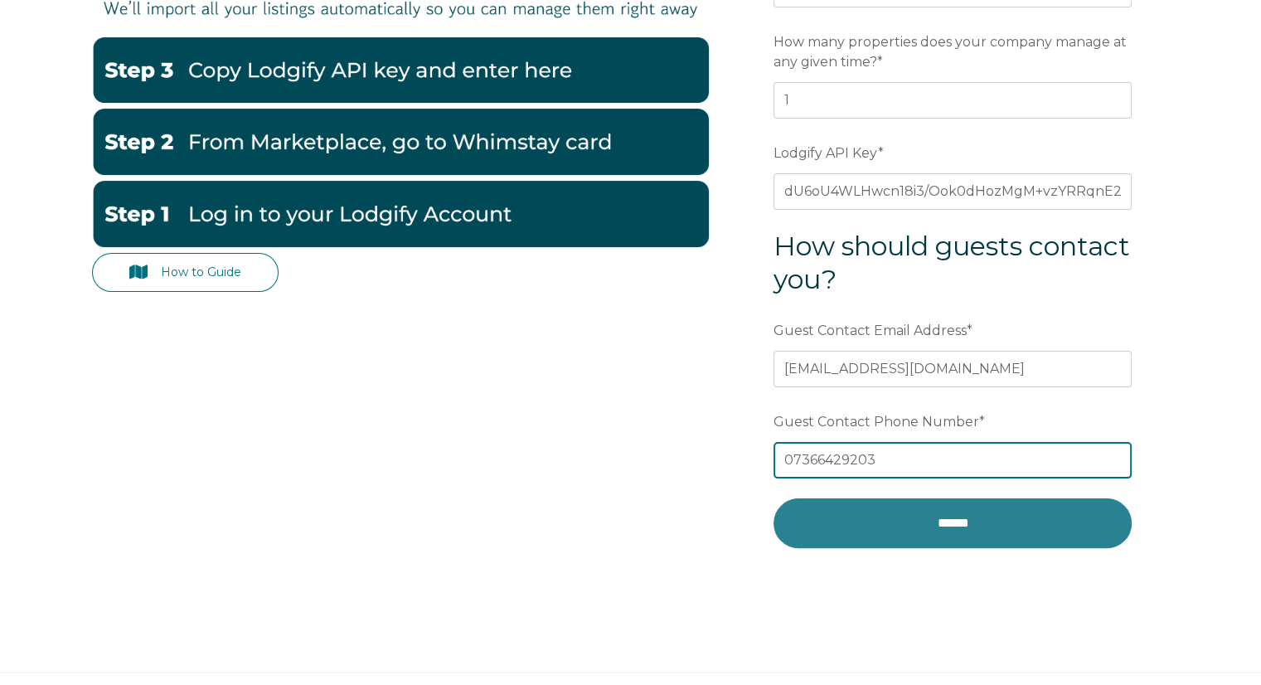
type input "07366429203"
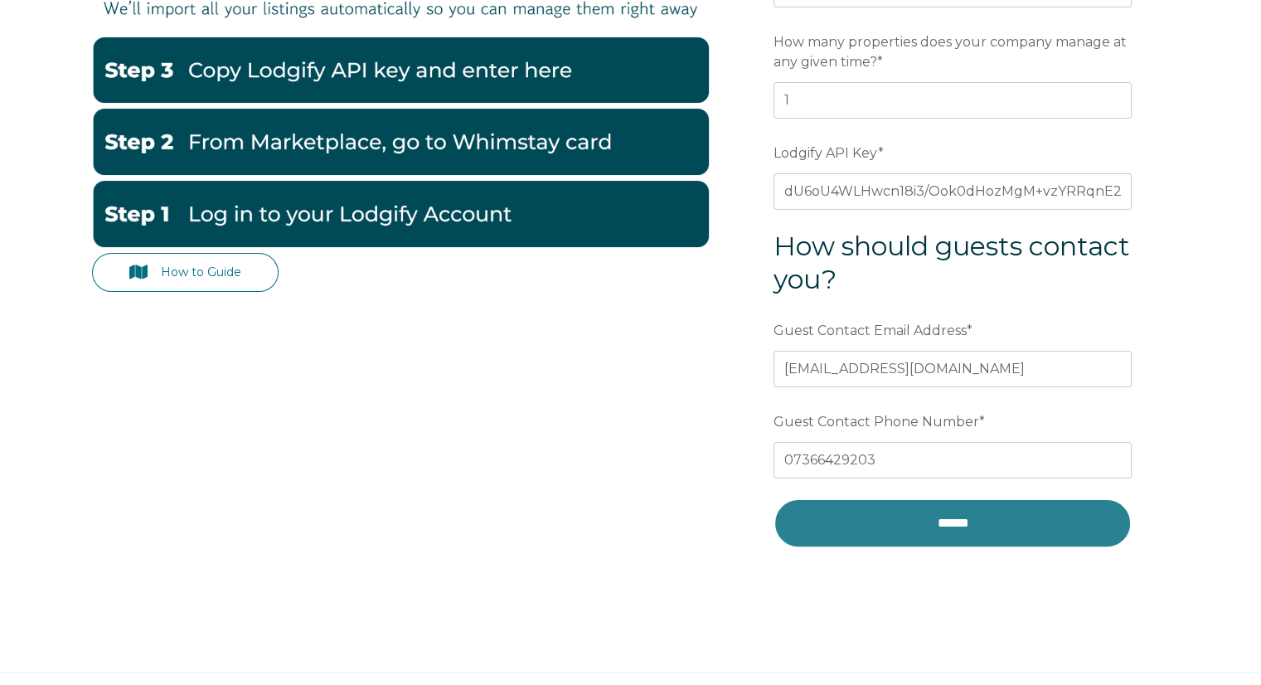
click at [916, 511] on input "******" at bounding box center [952, 523] width 358 height 50
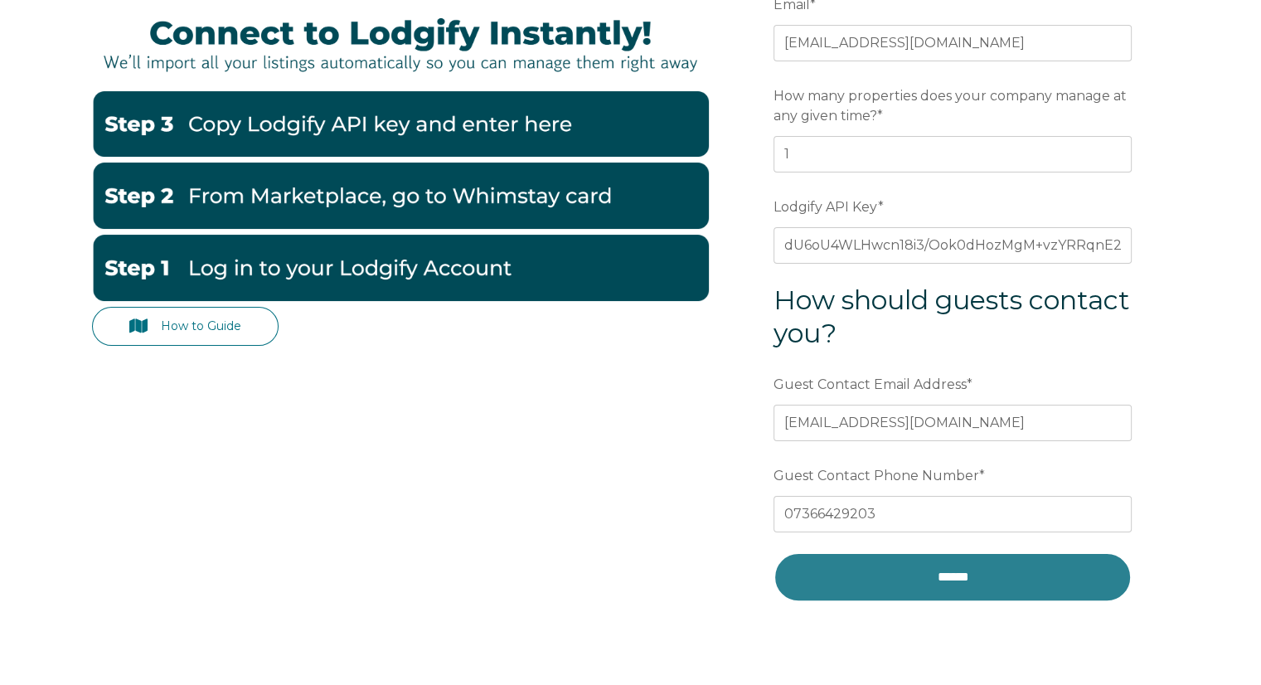
scroll to position [361, 0]
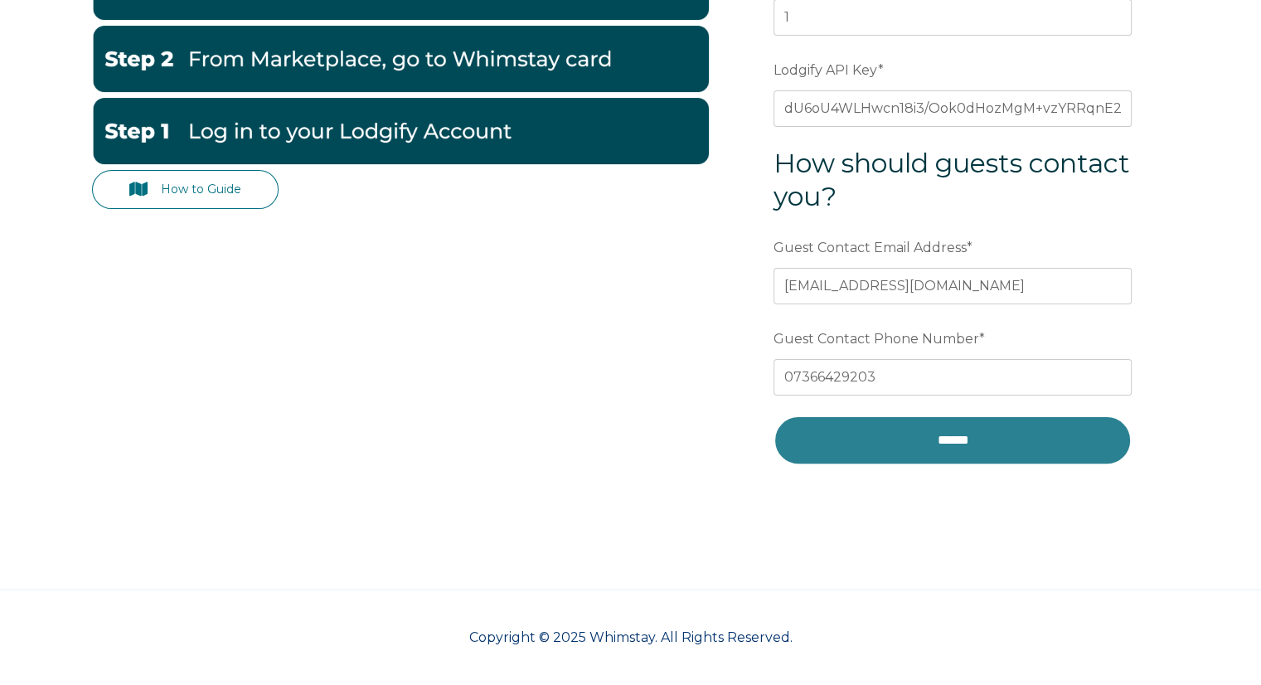
click at [988, 452] on input "******" at bounding box center [952, 440] width 358 height 50
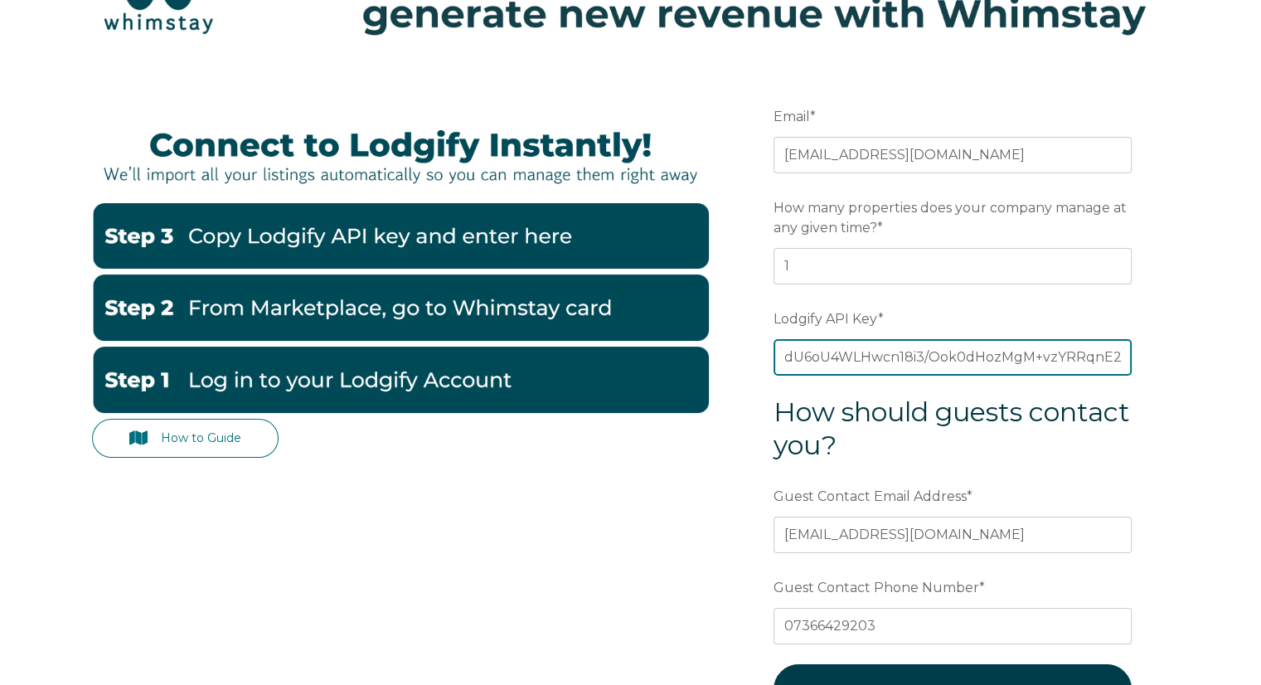
scroll to position [0, 206]
drag, startPoint x: 783, startPoint y: 347, endPoint x: 1157, endPoint y: 349, distance: 373.8
click at [1157, 349] on form "Email * cohostsuccess@gmail.com Preferred language SDR How many properties does…" at bounding box center [952, 418] width 433 height 706
paste input "dU6oU4WLHwcn18i3/Ook0dHozMgM+vzYRRqnE2KpfqbW6SI/D6/fs8gdZrAwou0N"
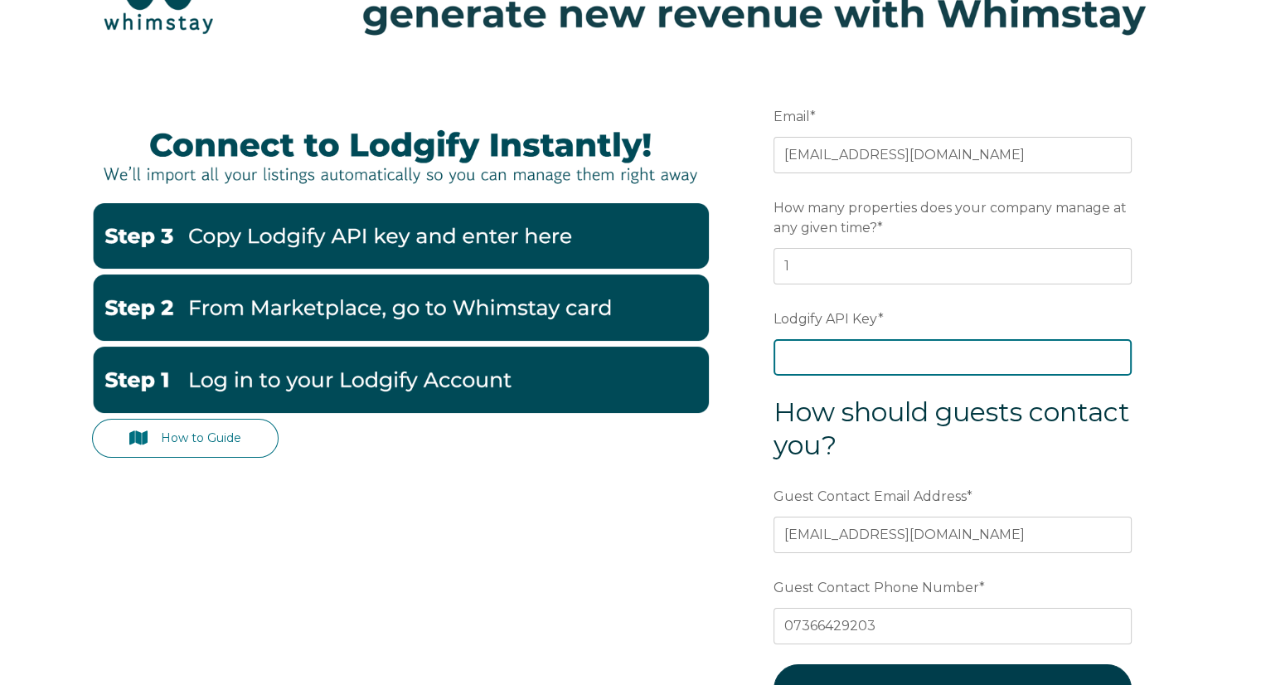
type input "dU6oU4WLHwcn18i3/Ook0dHozMgM+vzYRRqnE2KpfqbW6SI/D6/fs8gdZrAwou0N"
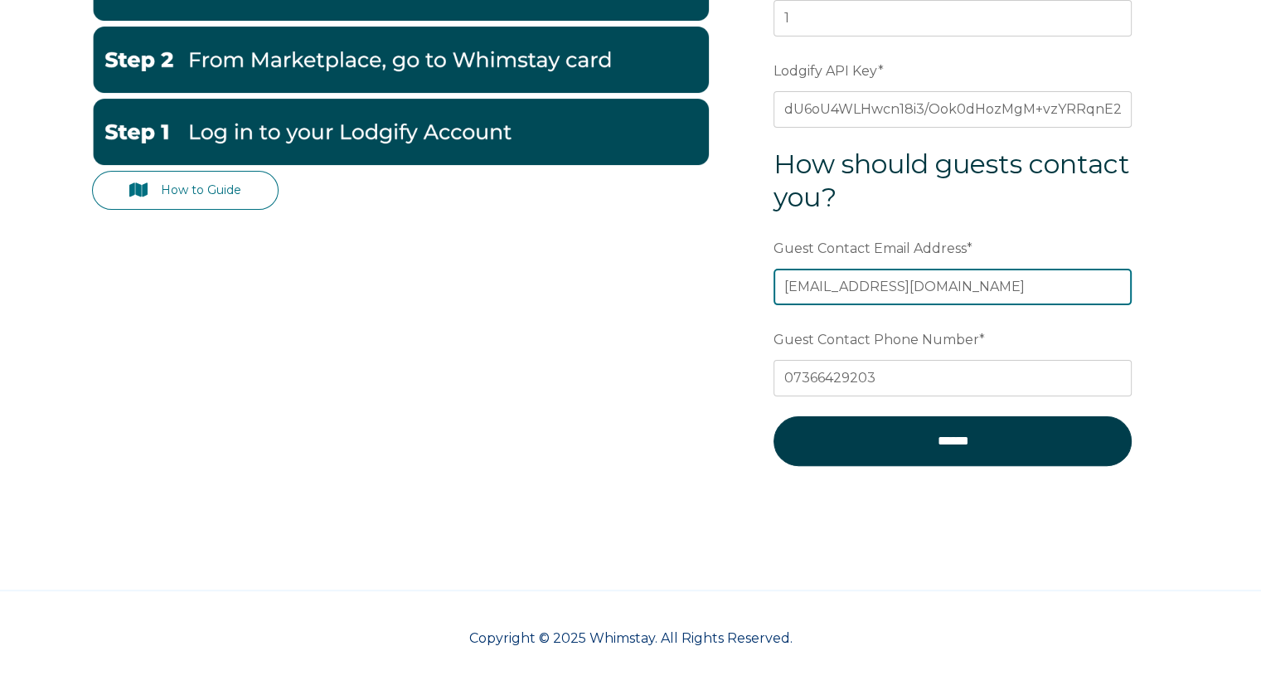
scroll to position [361, 0]
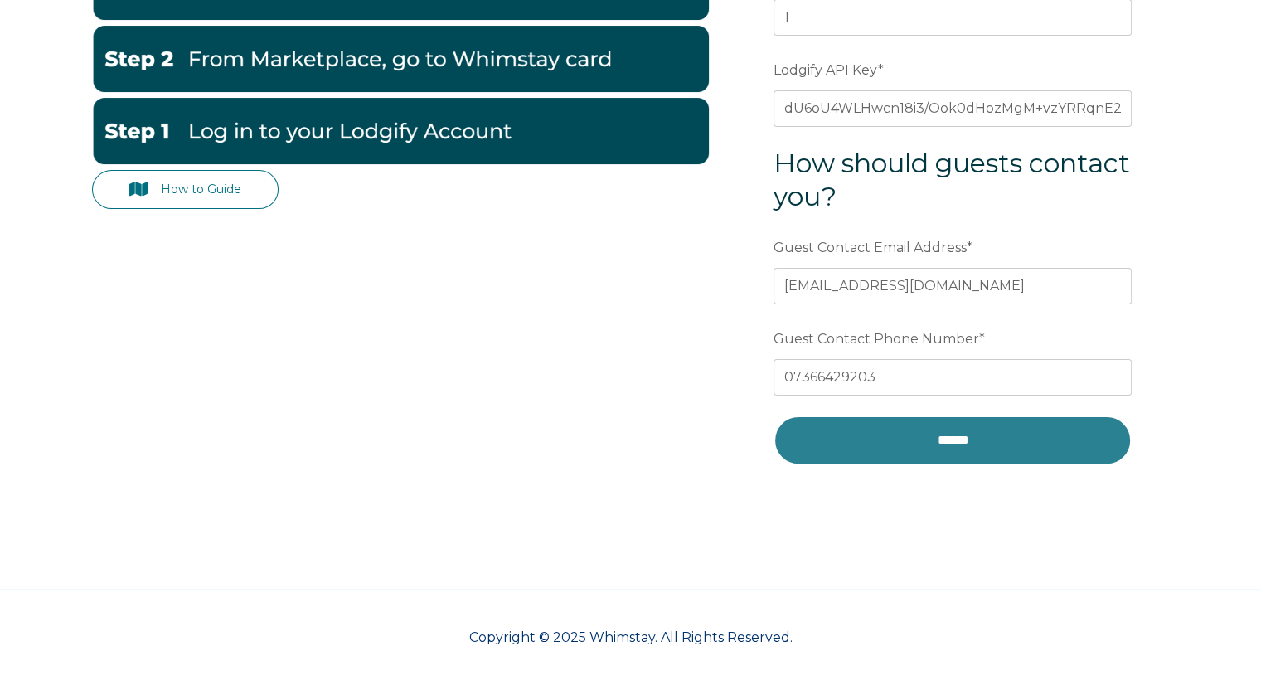
click at [995, 443] on input "******" at bounding box center [952, 440] width 358 height 50
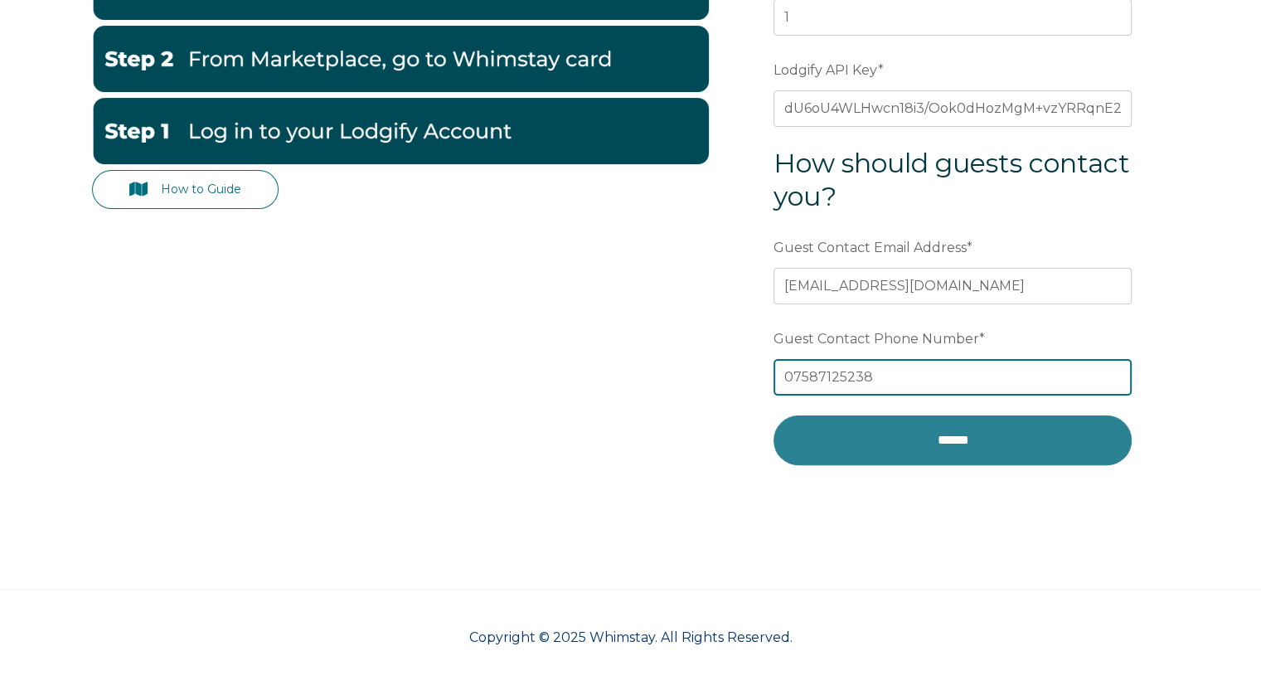
type input "07587125238"
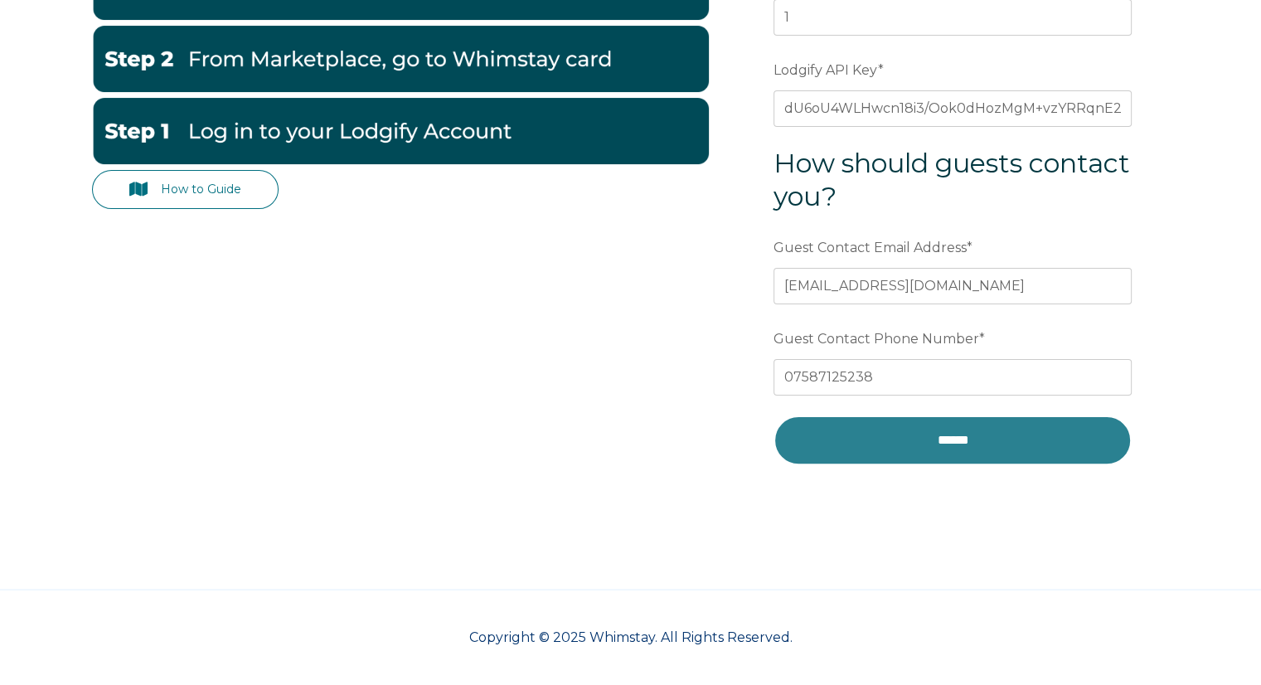
click at [886, 432] on input "******" at bounding box center [952, 440] width 358 height 50
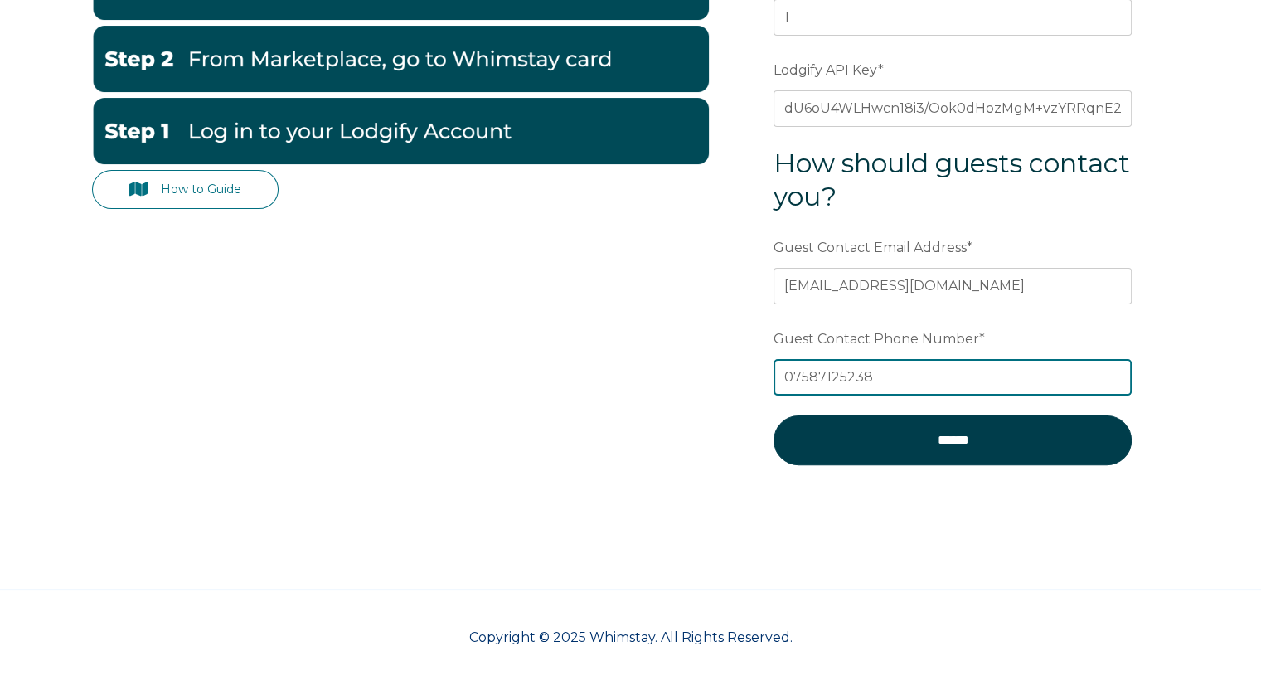
drag, startPoint x: 871, startPoint y: 370, endPoint x: 762, endPoint y: 365, distance: 109.5
click at [762, 365] on form "Email * cohostsuccess@gmail.com Preferred language SDR How many properties does…" at bounding box center [952, 169] width 433 height 706
type input "07366429203"
click at [773, 415] on input "******" at bounding box center [952, 440] width 358 height 50
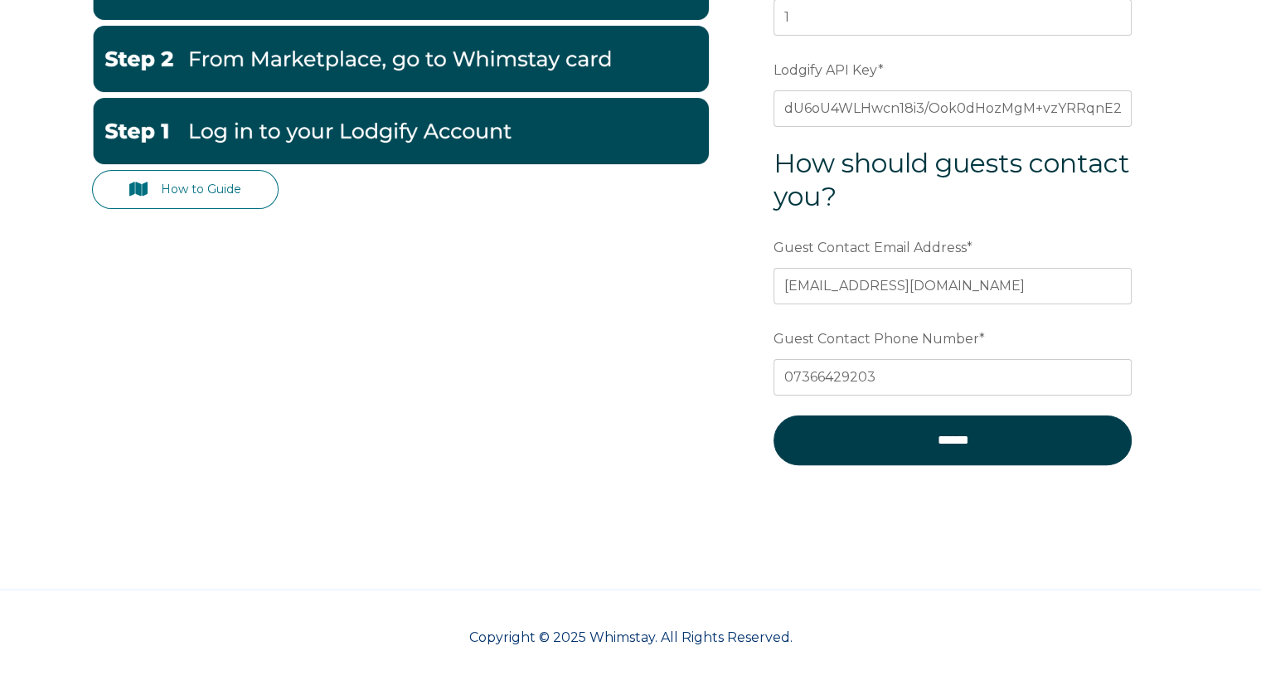
click at [988, 346] on label "Guest Contact Phone Number *" at bounding box center [952, 339] width 358 height 30
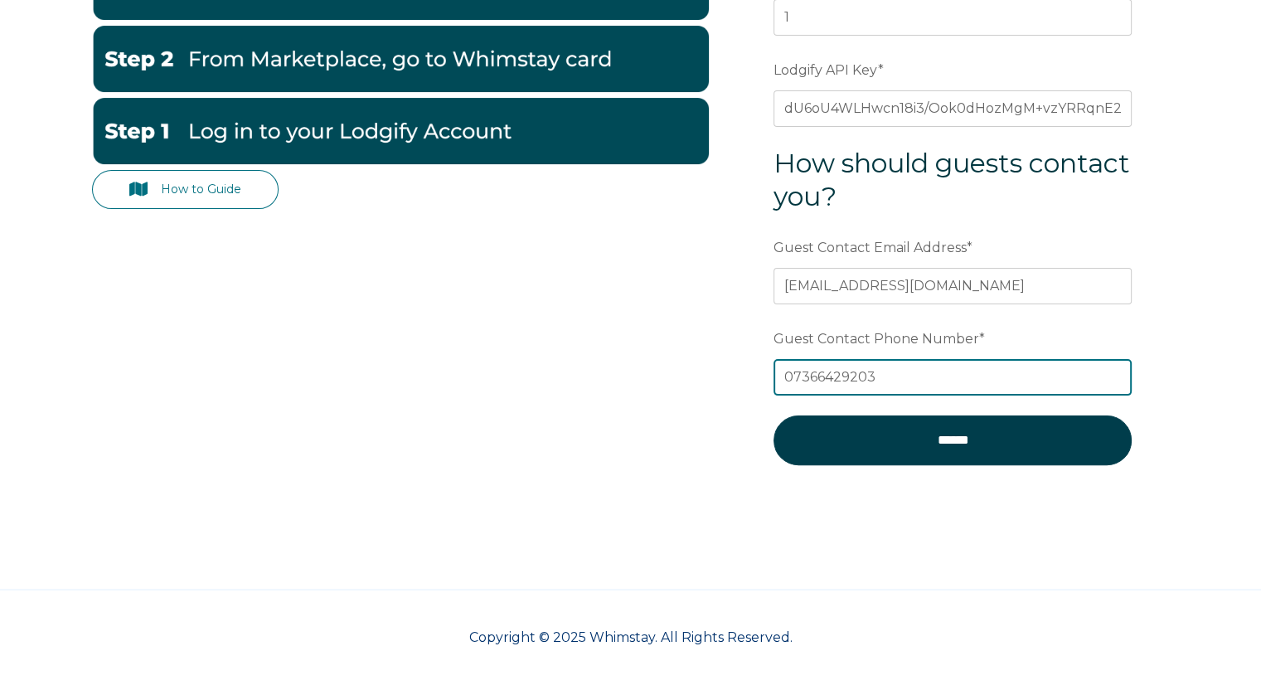
click at [988, 359] on input "07366429203" at bounding box center [952, 377] width 358 height 36
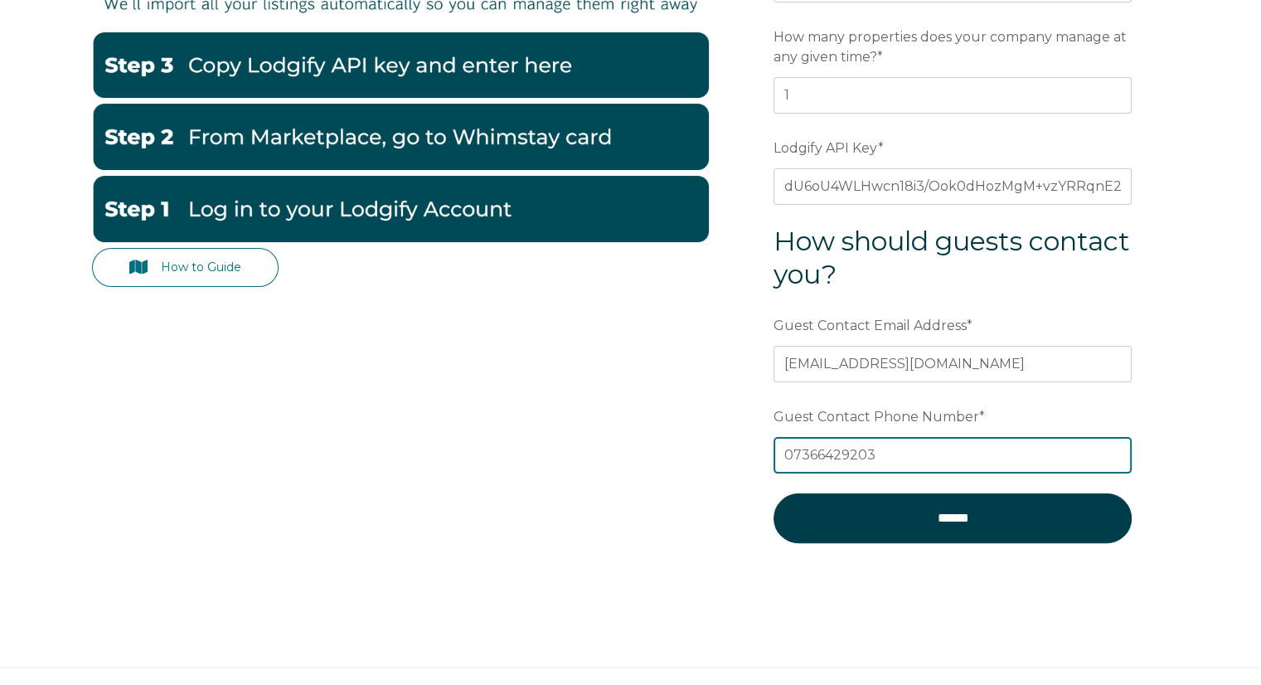
scroll to position [195, 0]
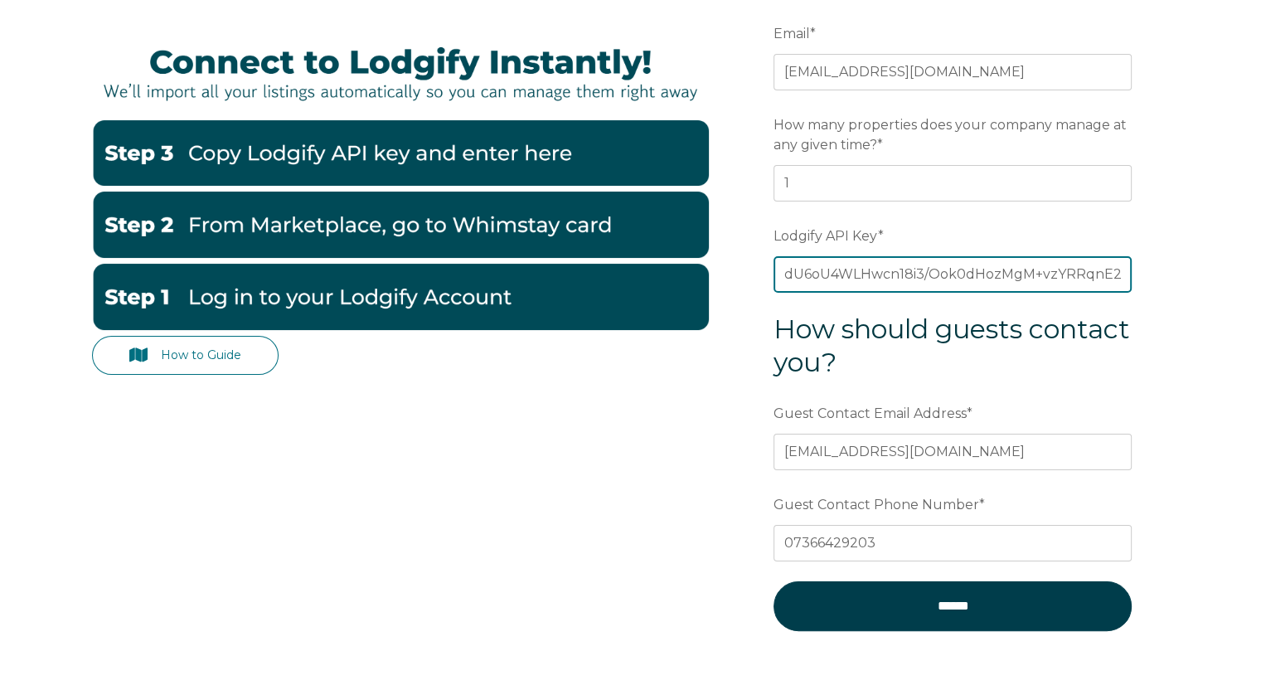
drag, startPoint x: 1107, startPoint y: 275, endPoint x: 704, endPoint y: 255, distance: 404.1
click at [704, 255] on div "How to Guide Email * cohostsuccess@gmail.com Preferred language SDR How many pr…" at bounding box center [630, 335] width 1077 height 706
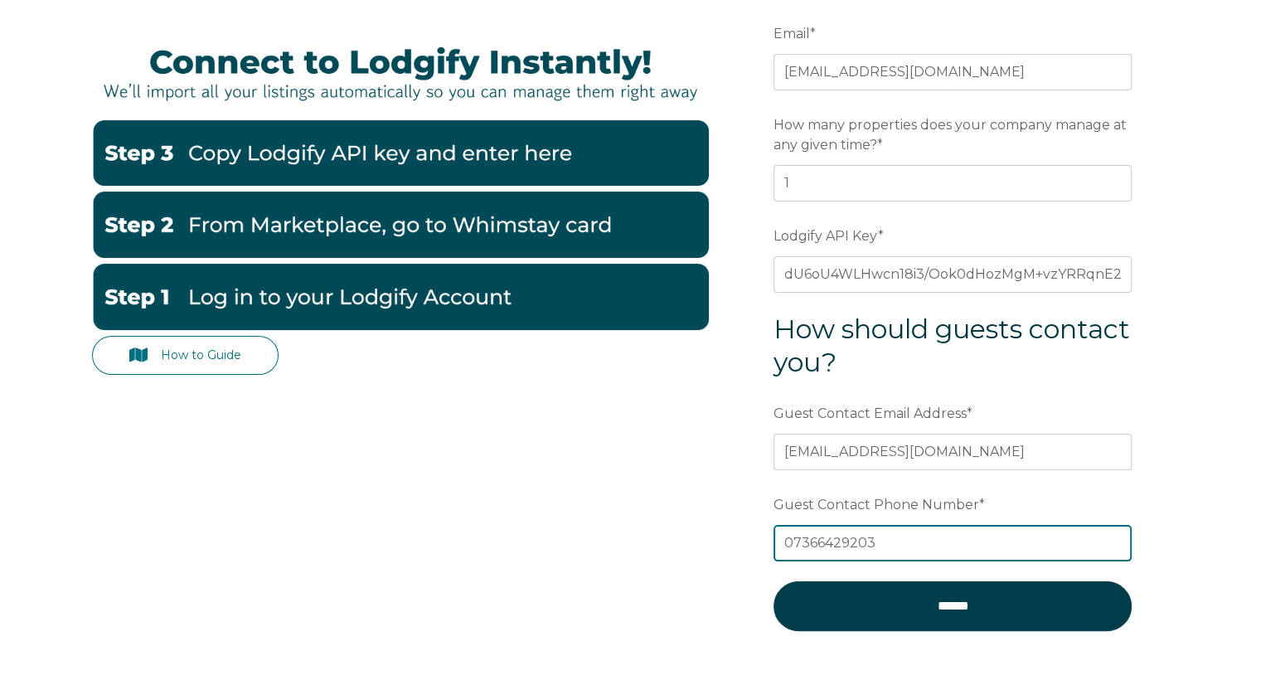
drag, startPoint x: 880, startPoint y: 531, endPoint x: 780, endPoint y: 531, distance: 100.3
click at [780, 531] on input "07366429203" at bounding box center [952, 543] width 358 height 36
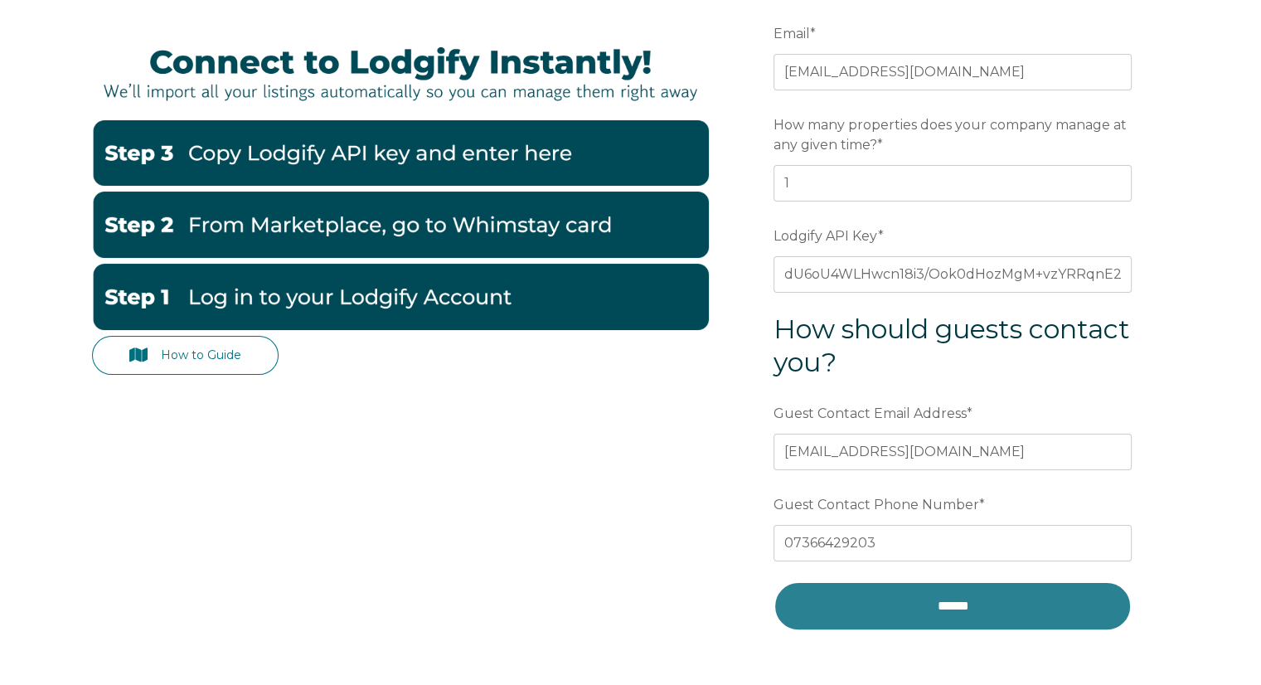
click at [897, 606] on input "******" at bounding box center [952, 606] width 358 height 50
